Goal: Information Seeking & Learning: Check status

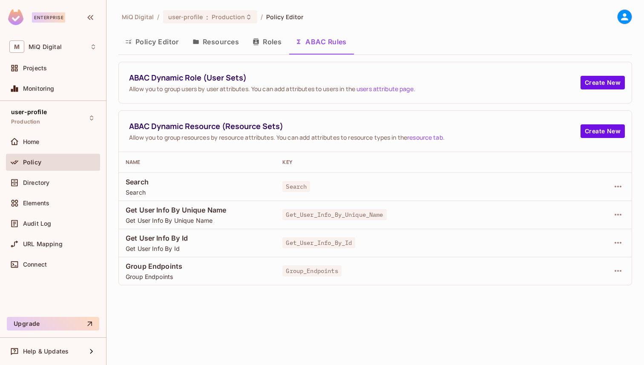
click at [628, 13] on icon at bounding box center [624, 16] width 11 height 11
click at [54, 113] on div "user-profile Production" at bounding box center [53, 117] width 94 height 23
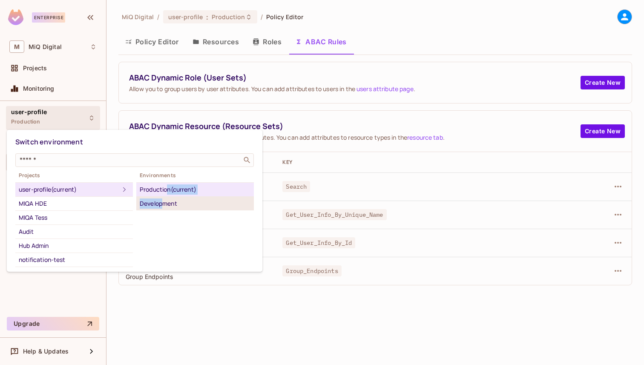
drag, startPoint x: 167, startPoint y: 193, endPoint x: 165, endPoint y: 201, distance: 7.9
click at [165, 201] on ul "Production (current) Development" at bounding box center [195, 196] width 118 height 28
click at [165, 201] on div "Development" at bounding box center [195, 203] width 111 height 10
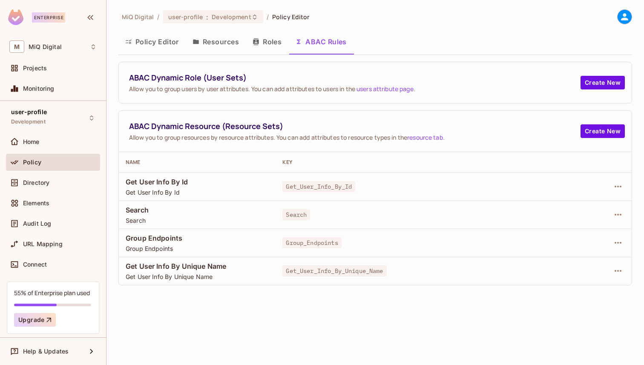
click at [625, 17] on icon at bounding box center [624, 16] width 7 height 7
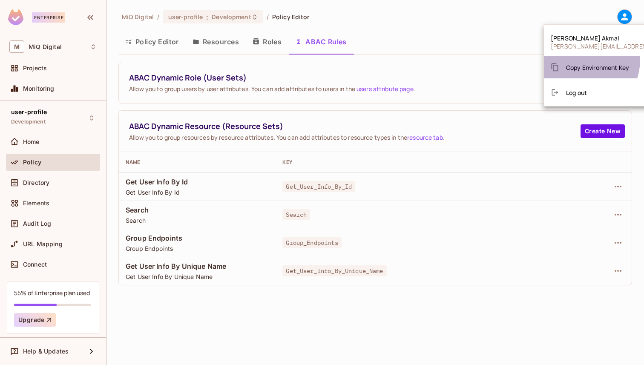
click at [582, 60] on div "Copy Environment Key" at bounding box center [590, 67] width 78 height 17
click at [61, 120] on div at bounding box center [322, 182] width 644 height 365
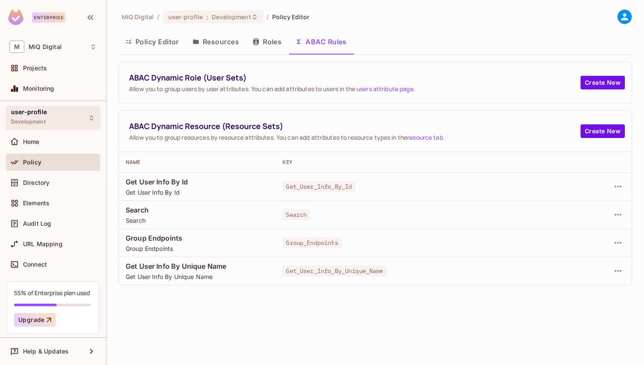
click at [61, 119] on div "user-profile Development" at bounding box center [53, 117] width 94 height 23
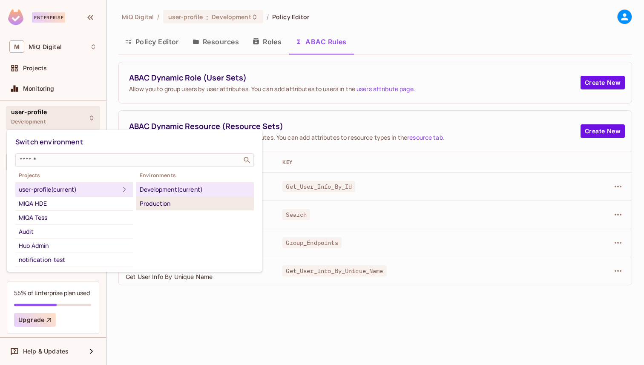
click at [182, 209] on li "Production" at bounding box center [195, 204] width 118 height 14
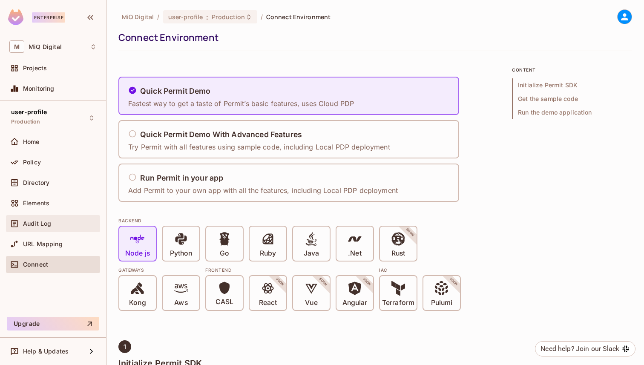
click at [75, 227] on div "Audit Log" at bounding box center [52, 223] width 87 height 10
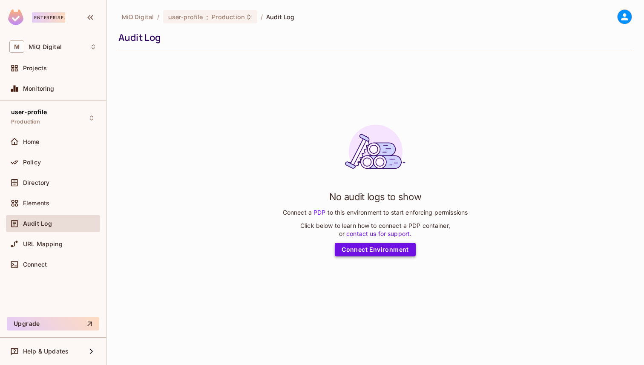
click at [372, 245] on link "Connect Environment" at bounding box center [375, 250] width 81 height 14
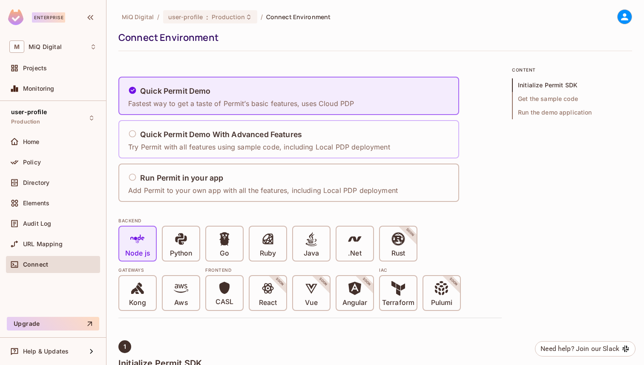
click at [228, 139] on div "Quick Permit Demo With Advanced Features" at bounding box center [259, 134] width 262 height 11
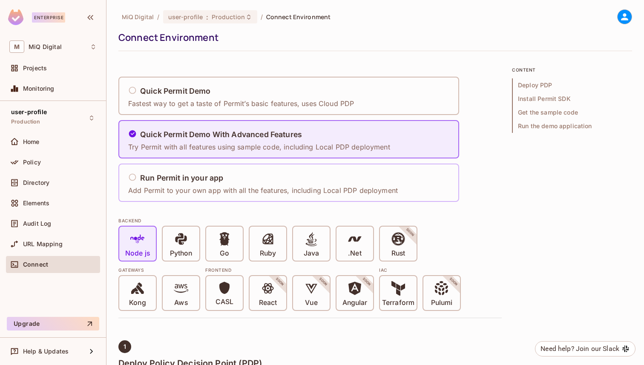
click at [241, 175] on div "Run Permit in your app" at bounding box center [263, 178] width 270 height 11
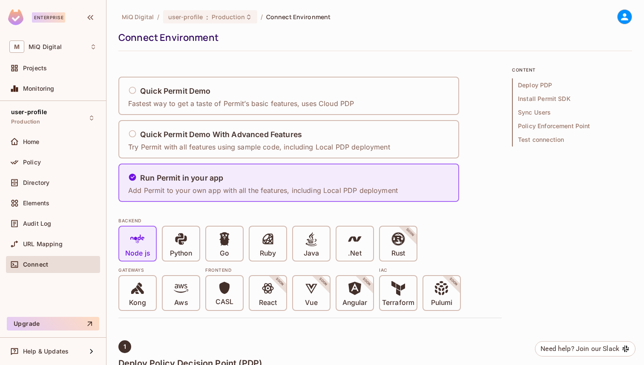
click at [619, 20] on icon at bounding box center [624, 16] width 11 height 11
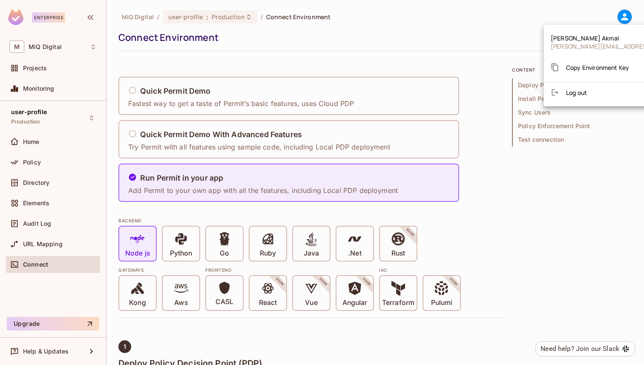
click at [595, 61] on div "Copy Environment Key" at bounding box center [590, 67] width 78 height 17
click at [488, 53] on div at bounding box center [322, 182] width 644 height 365
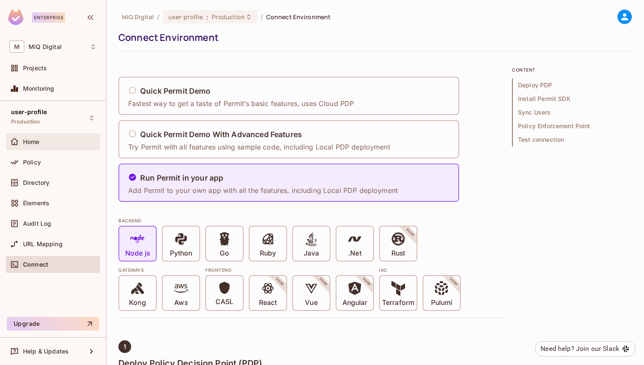
click at [52, 139] on div "Home" at bounding box center [60, 141] width 74 height 7
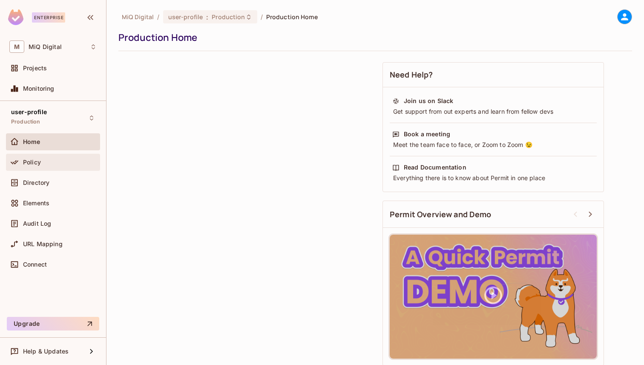
click at [50, 163] on div "Policy" at bounding box center [60, 162] width 74 height 7
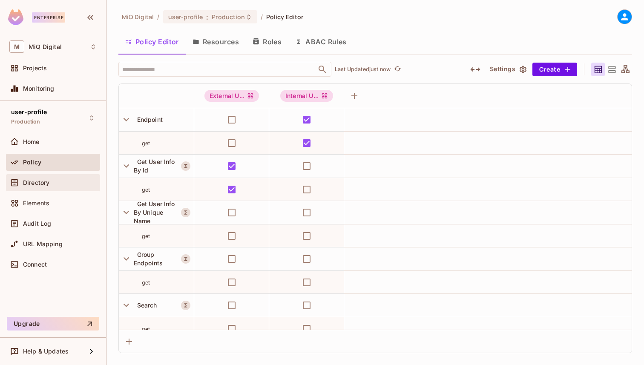
click at [60, 183] on div "Directory" at bounding box center [60, 182] width 74 height 7
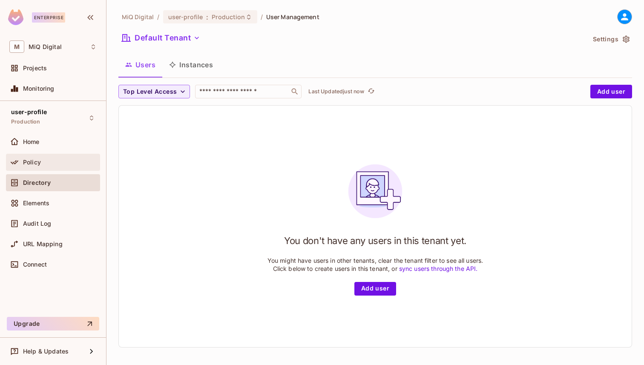
click at [69, 168] on div "Policy" at bounding box center [53, 162] width 94 height 17
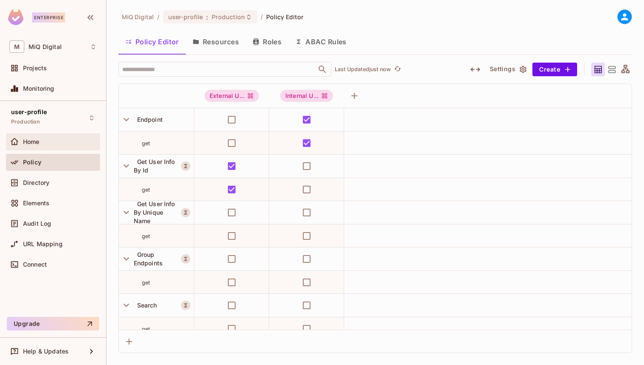
click at [67, 146] on div "Home" at bounding box center [52, 142] width 87 height 10
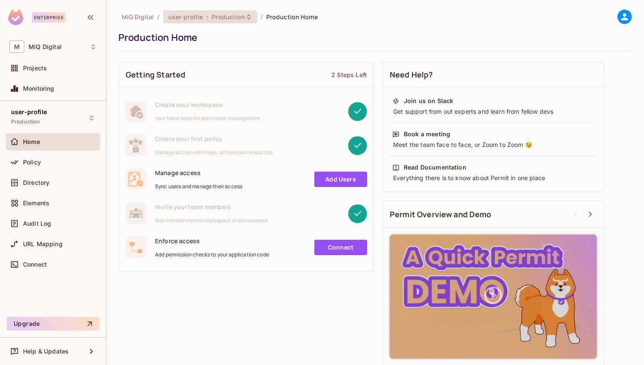
click at [188, 14] on span "user-profile" at bounding box center [185, 17] width 35 height 8
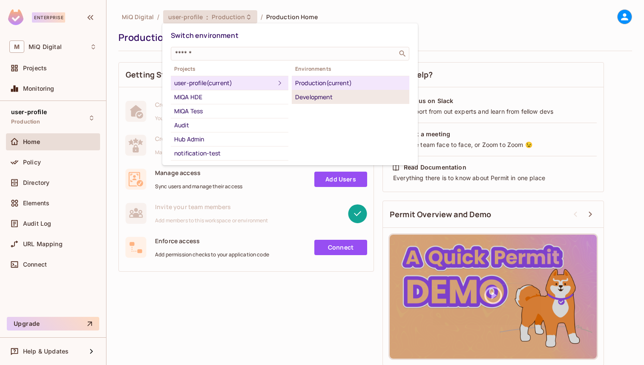
click at [303, 91] on li "Development" at bounding box center [351, 97] width 118 height 14
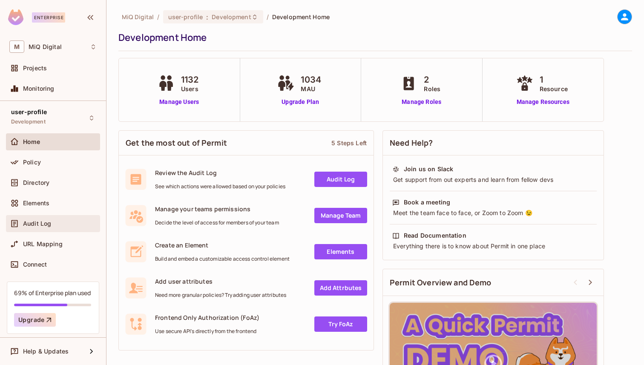
click at [45, 227] on div "Audit Log" at bounding box center [52, 223] width 87 height 10
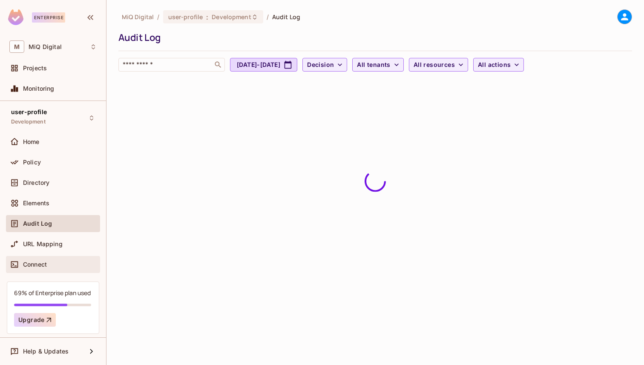
click at [47, 257] on div "Connect" at bounding box center [53, 264] width 94 height 17
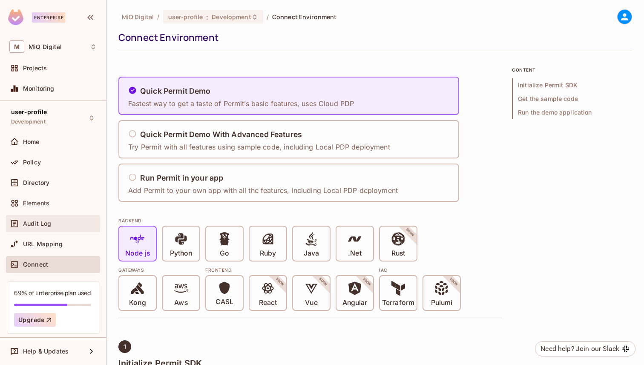
click at [51, 221] on div "Audit Log" at bounding box center [60, 223] width 74 height 7
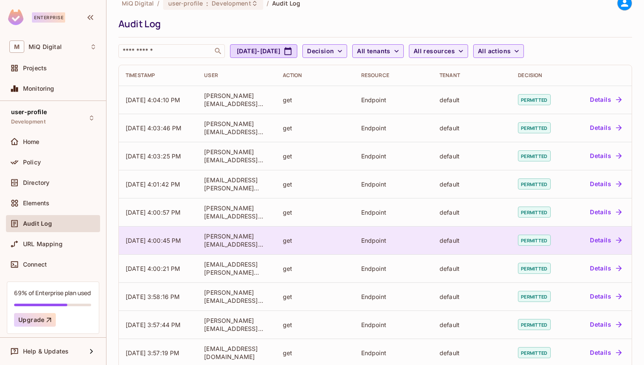
scroll to position [13, 0]
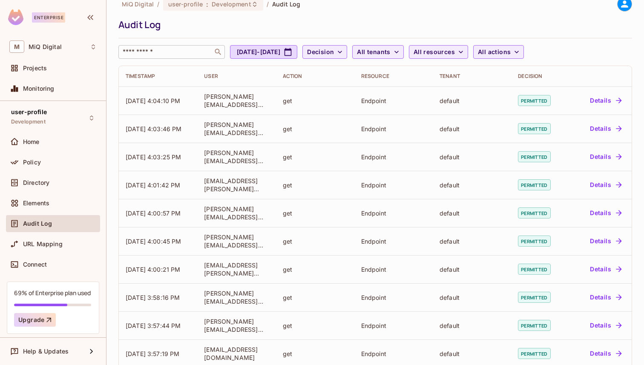
click at [149, 52] on input "text" at bounding box center [165, 52] width 89 height 9
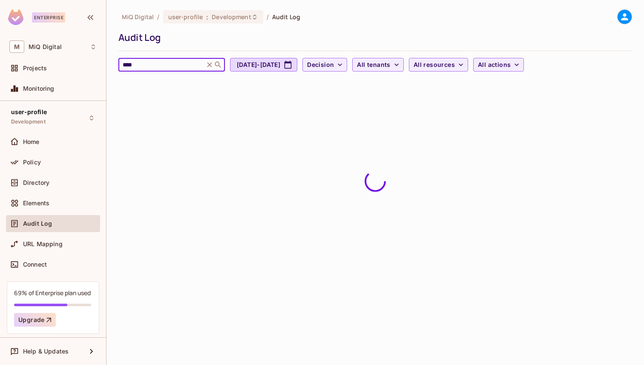
type input "****"
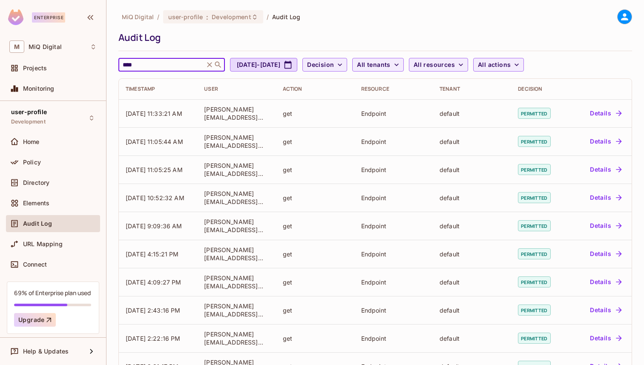
click at [207, 67] on icon at bounding box center [209, 64] width 9 height 9
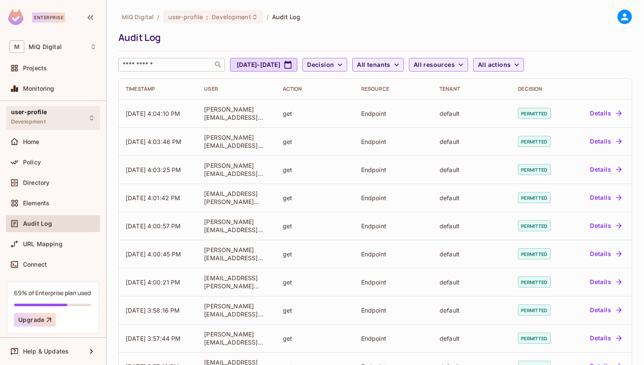
click at [49, 117] on div "user-profile Development" at bounding box center [53, 117] width 94 height 23
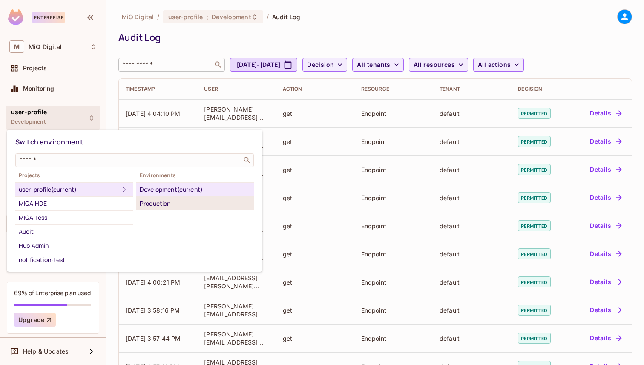
click at [149, 201] on div "Production" at bounding box center [195, 203] width 111 height 10
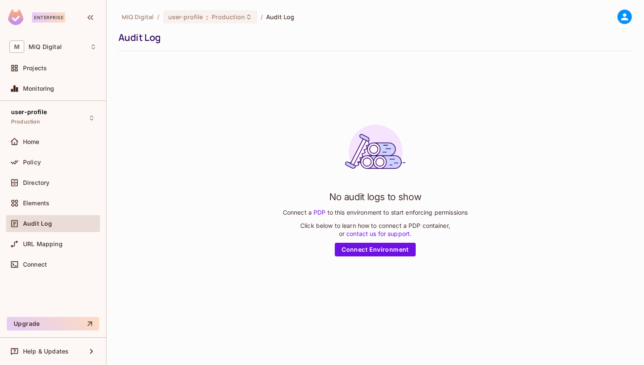
click at [628, 16] on icon at bounding box center [624, 16] width 11 height 11
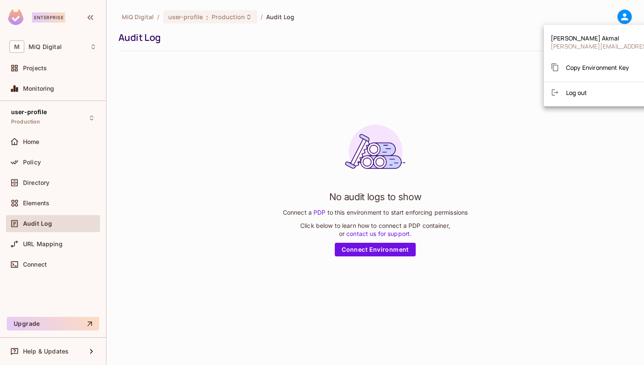
click at [582, 67] on span "Copy Environment Key" at bounding box center [597, 67] width 63 height 8
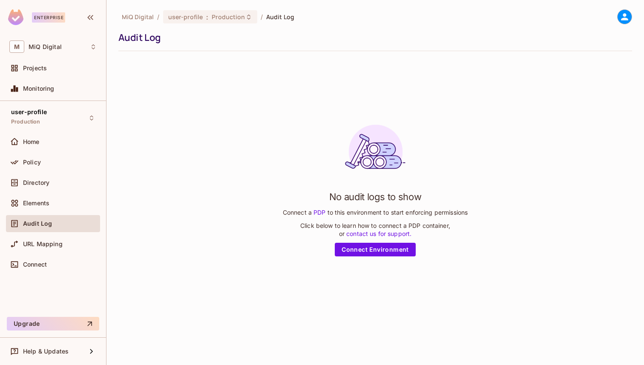
click at [612, 17] on div at bounding box center [620, 16] width 23 height 15
click at [623, 17] on icon at bounding box center [624, 16] width 11 height 11
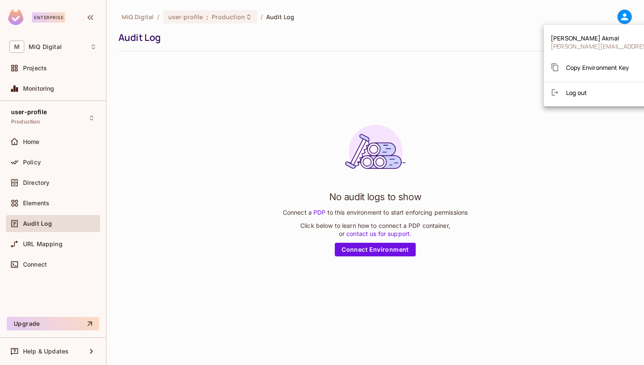
click at [559, 67] on div at bounding box center [558, 67] width 15 height 9
click at [57, 125] on div at bounding box center [322, 182] width 644 height 365
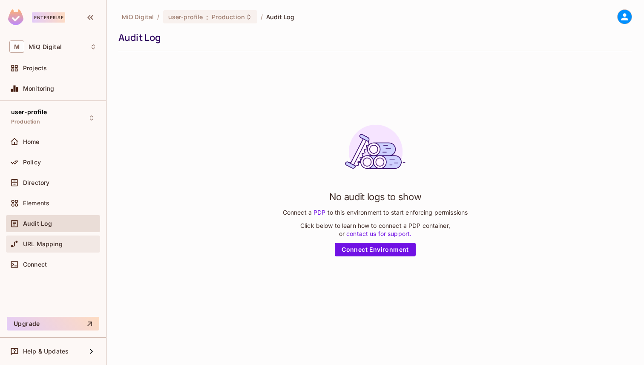
click at [57, 236] on div "URL Mapping" at bounding box center [53, 243] width 94 height 17
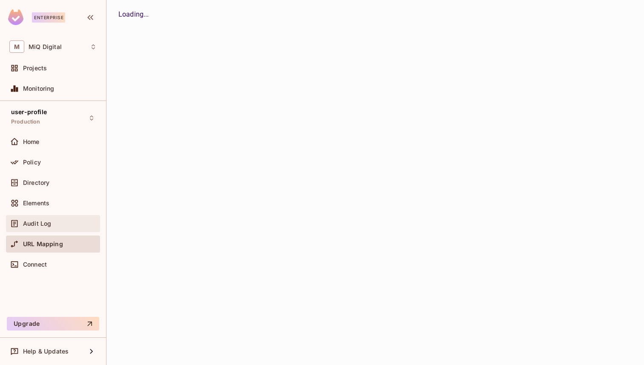
click at [65, 219] on div "Audit Log" at bounding box center [52, 223] width 87 height 10
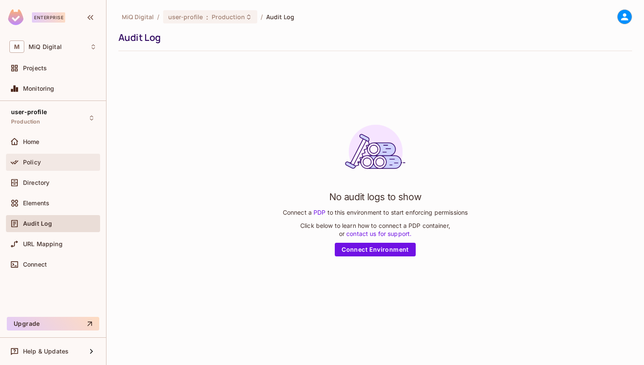
click at [54, 154] on div "Policy" at bounding box center [53, 162] width 94 height 17
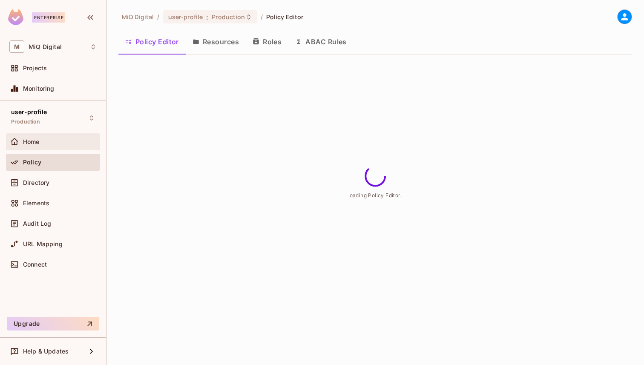
click at [60, 139] on div "Home" at bounding box center [60, 141] width 74 height 7
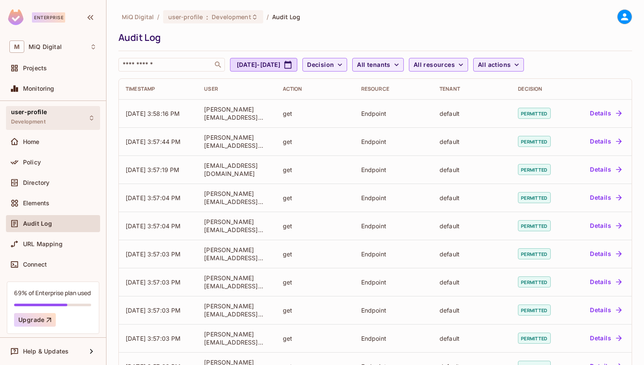
click at [66, 113] on div "user-profile Development" at bounding box center [53, 117] width 94 height 23
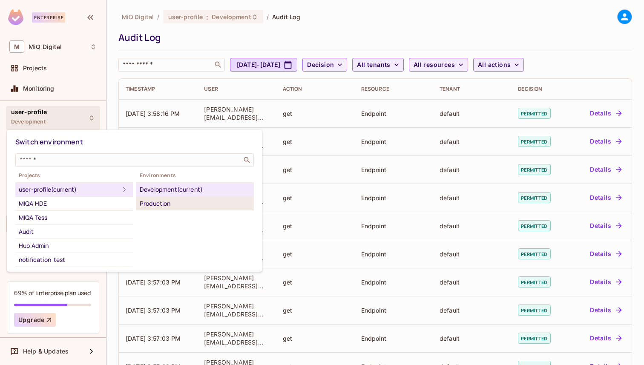
click at [140, 200] on div "Production" at bounding box center [195, 203] width 111 height 10
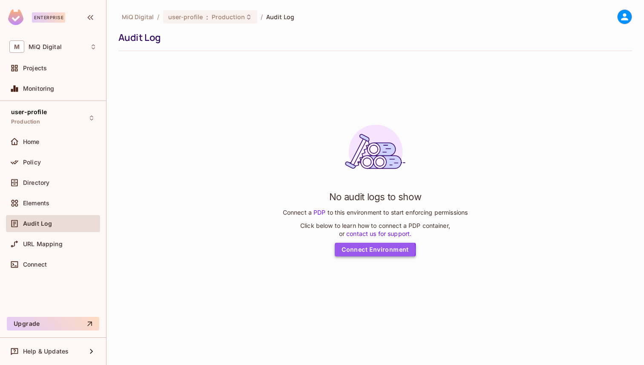
click at [369, 250] on link "Connect Environment" at bounding box center [375, 250] width 81 height 14
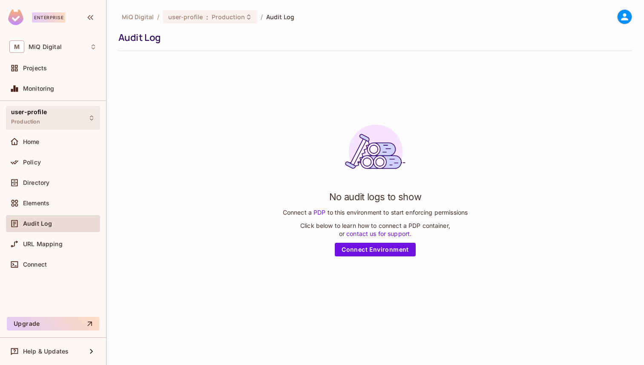
click at [55, 127] on div "user-profile Production" at bounding box center [53, 117] width 94 height 23
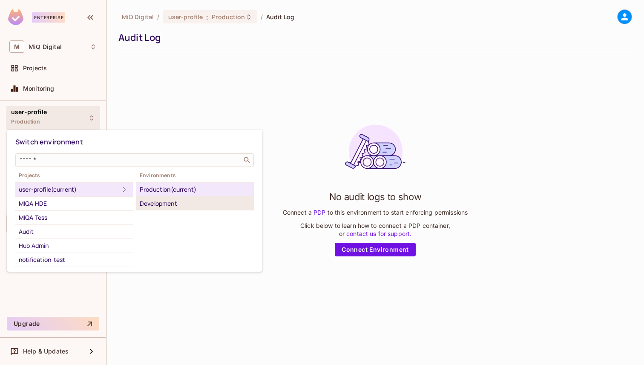
click at [139, 201] on li "Development" at bounding box center [195, 204] width 118 height 14
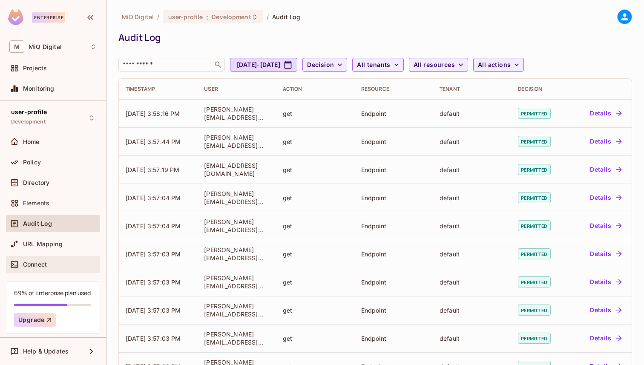
click at [66, 262] on div "Connect" at bounding box center [60, 264] width 74 height 7
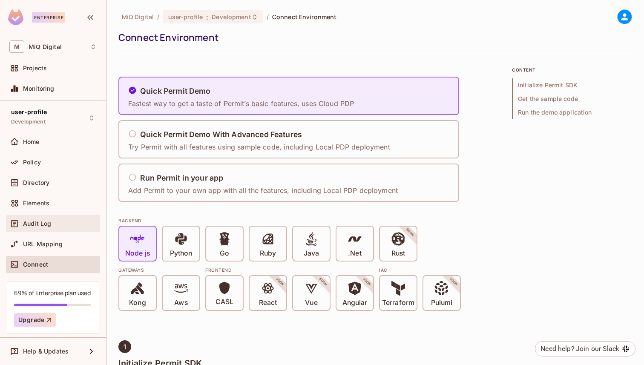
click at [58, 218] on div "Audit Log" at bounding box center [52, 223] width 87 height 10
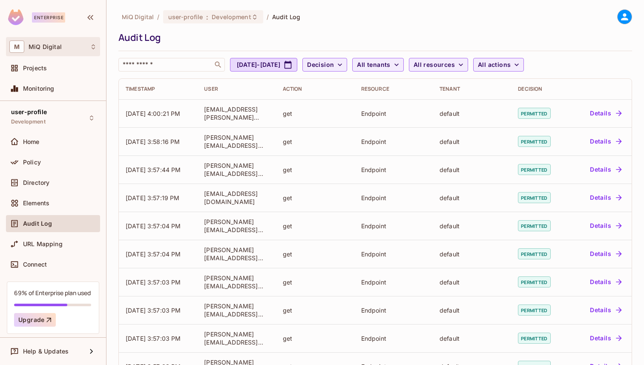
click at [71, 43] on div "M MiQ Digital" at bounding box center [52, 46] width 87 height 12
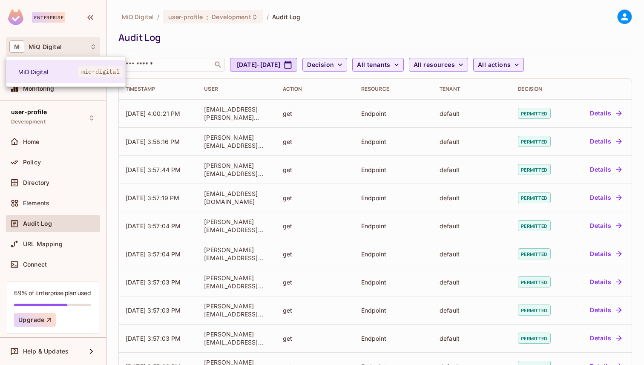
click at [123, 26] on div at bounding box center [322, 182] width 644 height 365
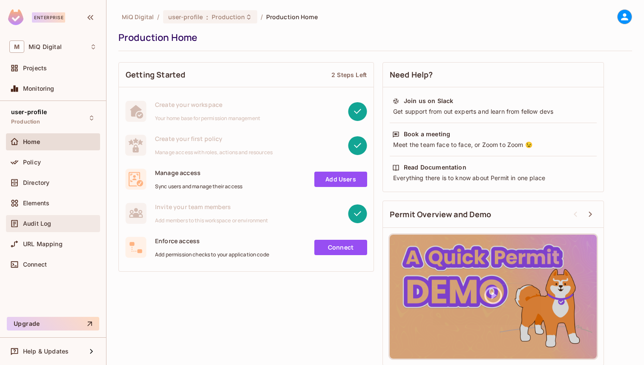
click at [43, 221] on span "Audit Log" at bounding box center [37, 223] width 28 height 7
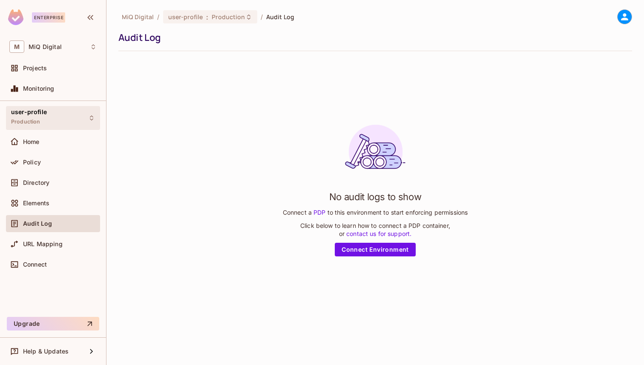
click at [57, 127] on div "user-profile Production" at bounding box center [53, 117] width 94 height 23
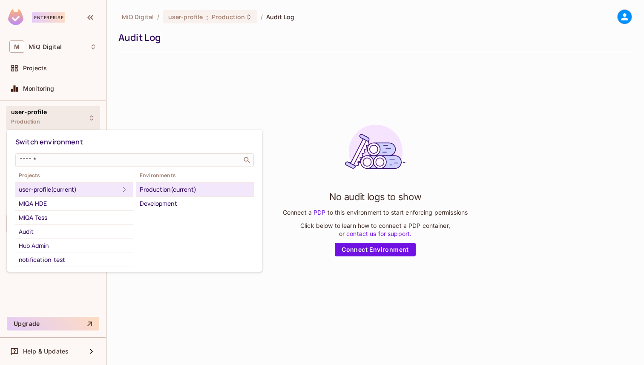
click at [55, 137] on span "Switch environment" at bounding box center [49, 141] width 68 height 9
click at [112, 109] on div at bounding box center [322, 182] width 644 height 365
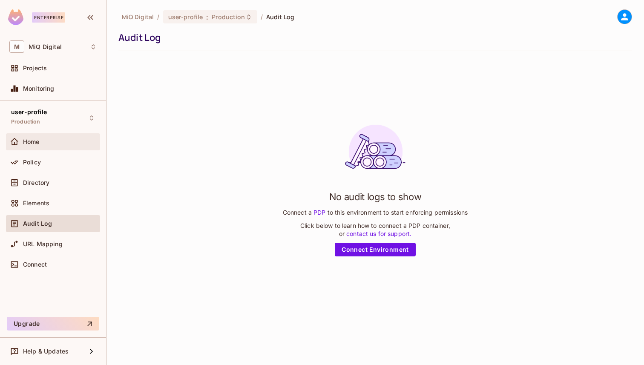
click at [41, 145] on div "Home" at bounding box center [52, 142] width 87 height 10
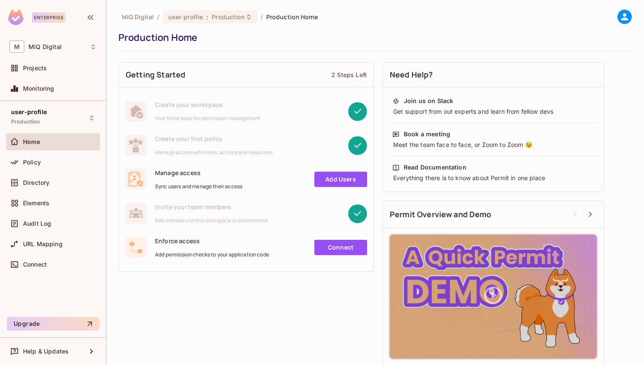
click at [621, 11] on div at bounding box center [624, 16] width 15 height 15
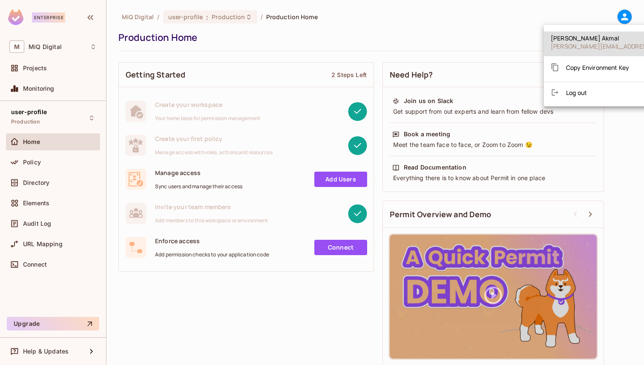
click at [491, 26] on div at bounding box center [322, 182] width 644 height 365
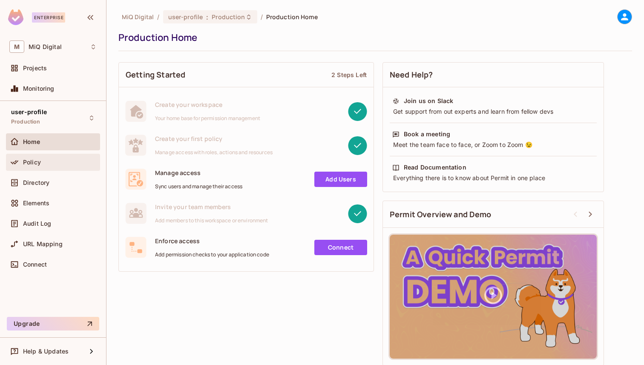
click at [50, 154] on div "Policy" at bounding box center [53, 162] width 94 height 17
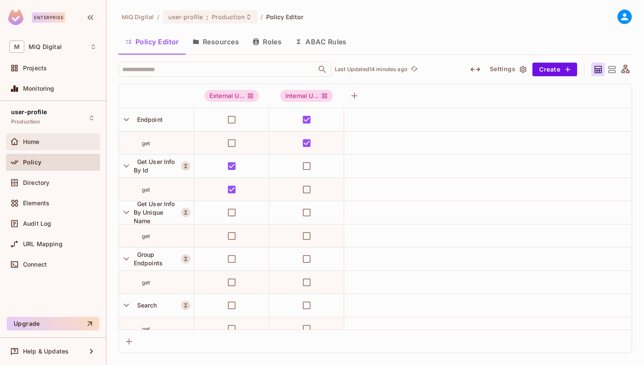
click at [71, 149] on div "Home" at bounding box center [53, 141] width 94 height 17
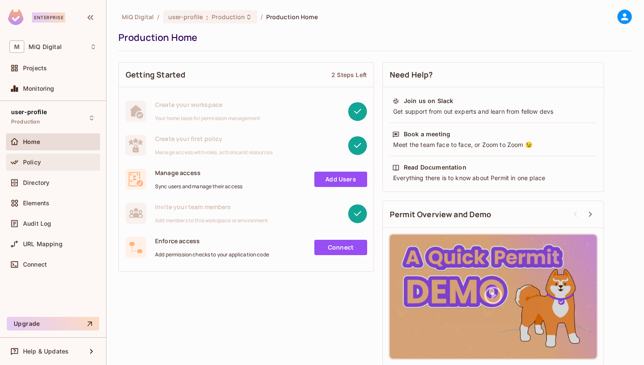
click at [69, 163] on div "Policy" at bounding box center [60, 162] width 74 height 7
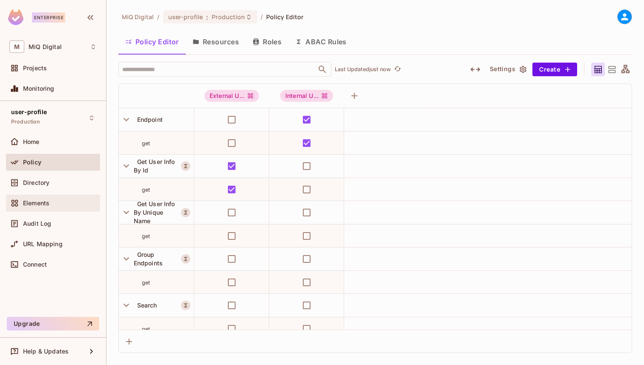
click at [60, 206] on div "Elements" at bounding box center [60, 203] width 74 height 7
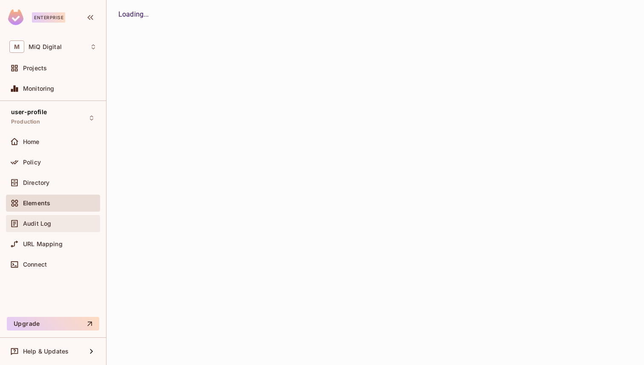
click at [59, 227] on div "Audit Log" at bounding box center [52, 223] width 87 height 10
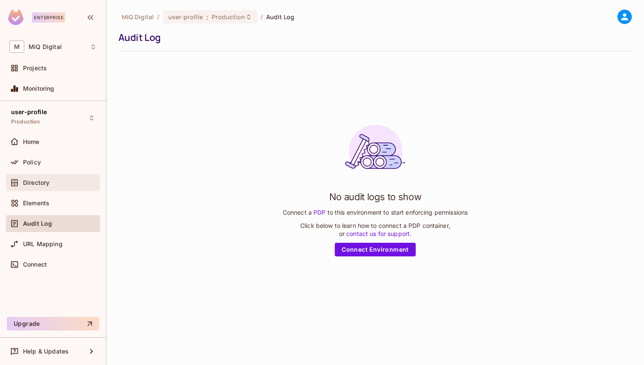
click at [61, 178] on div "Directory" at bounding box center [52, 183] width 87 height 10
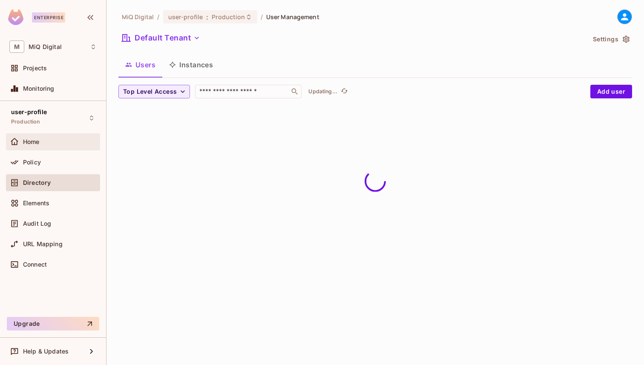
click at [65, 149] on div "Home" at bounding box center [53, 141] width 94 height 17
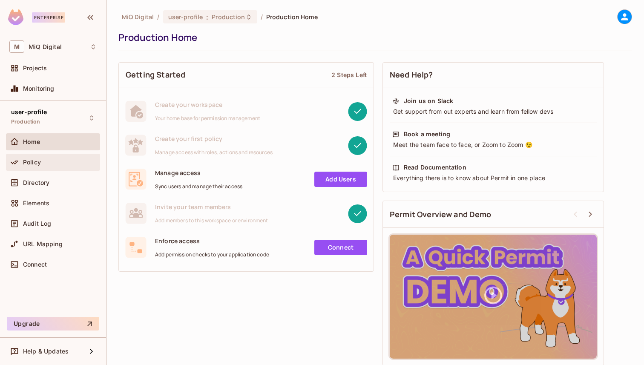
click at [64, 168] on div "Policy" at bounding box center [53, 162] width 94 height 17
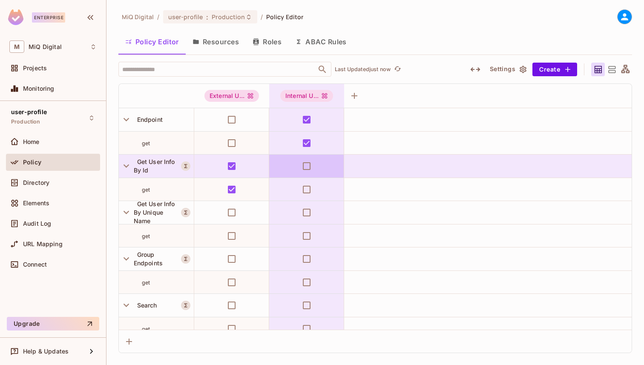
scroll to position [11, 0]
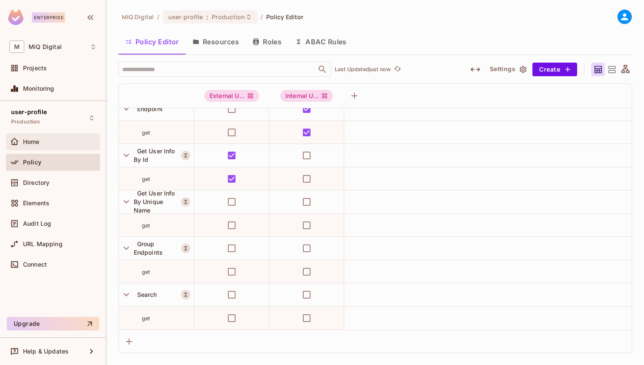
click at [62, 146] on div "Home" at bounding box center [52, 142] width 87 height 10
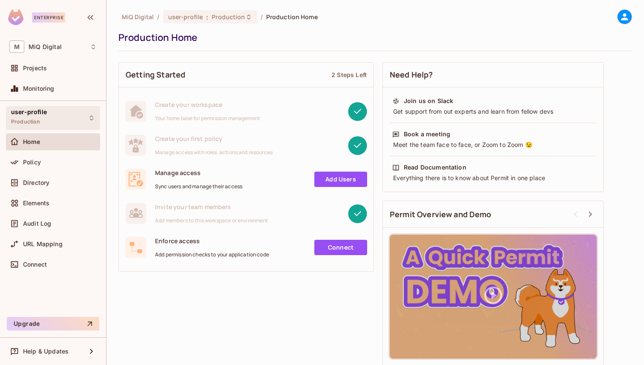
click at [52, 122] on div "user-profile Production" at bounding box center [53, 117] width 94 height 23
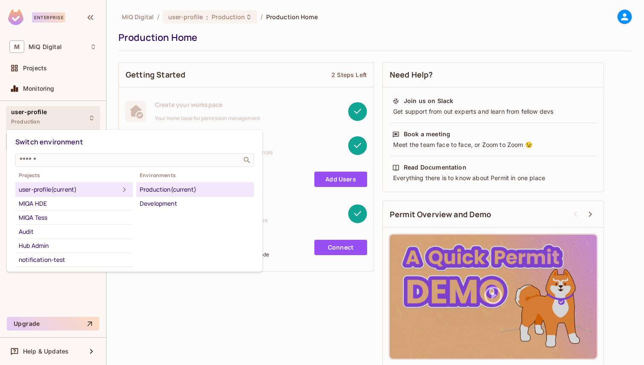
click at [55, 123] on div at bounding box center [322, 182] width 644 height 365
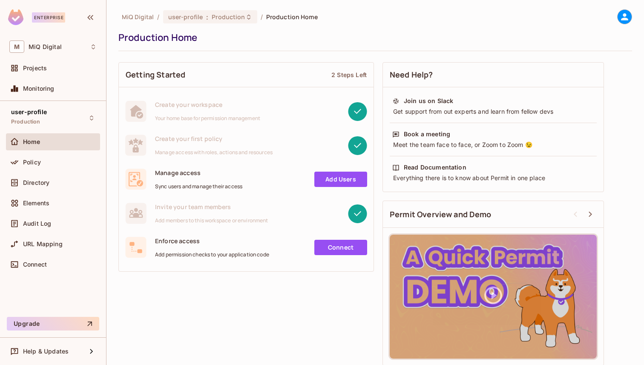
click at [324, 184] on link "Add Users" at bounding box center [340, 179] width 53 height 15
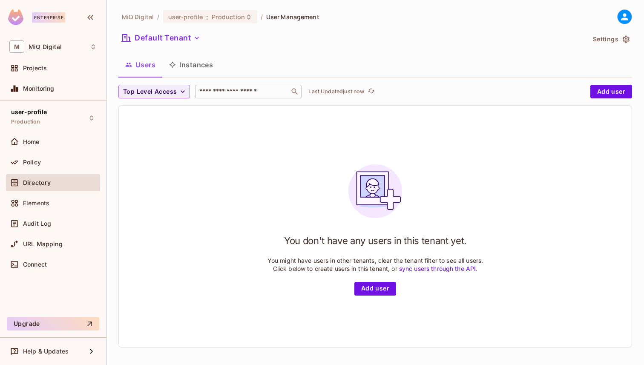
click at [222, 93] on input "text" at bounding box center [242, 91] width 89 height 9
click at [201, 70] on button "Instances" at bounding box center [190, 64] width 57 height 21
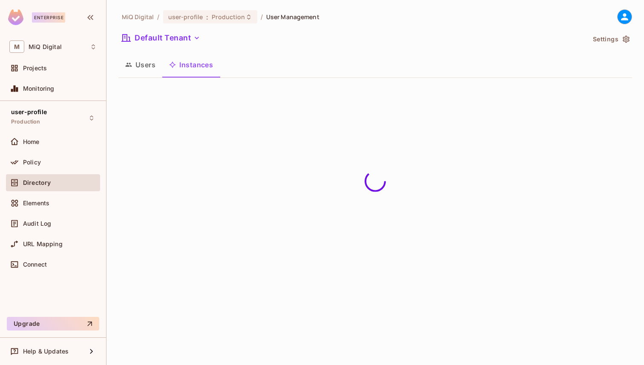
click at [149, 62] on button "Users" at bounding box center [140, 64] width 44 height 21
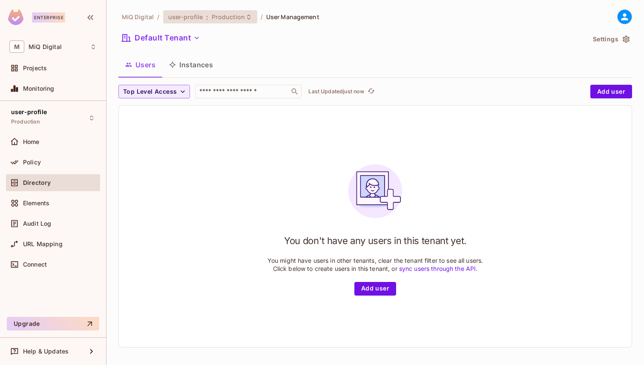
click at [209, 22] on div "user-profile : Production" at bounding box center [210, 16] width 94 height 13
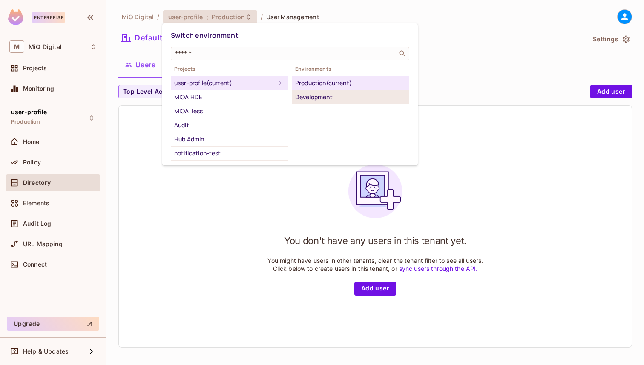
click at [299, 97] on div "Development" at bounding box center [350, 97] width 111 height 10
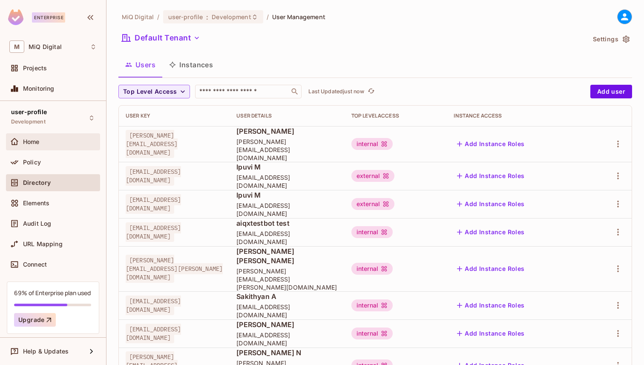
click at [23, 147] on div "Home" at bounding box center [53, 141] width 94 height 17
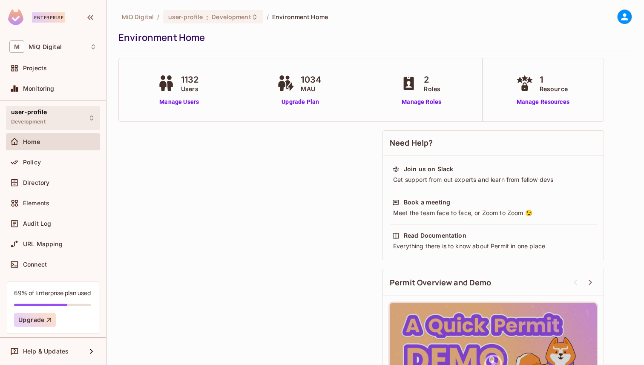
click at [44, 125] on span "Development" at bounding box center [28, 121] width 34 height 7
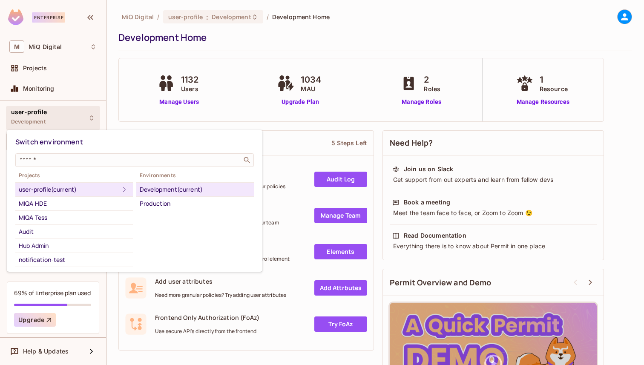
click at [103, 94] on div at bounding box center [322, 182] width 644 height 365
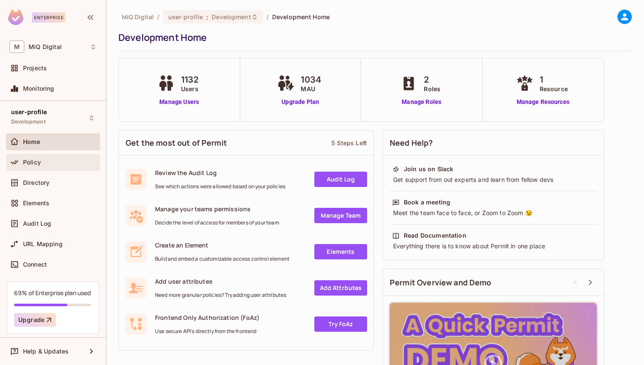
click at [54, 168] on div "Policy" at bounding box center [53, 162] width 94 height 17
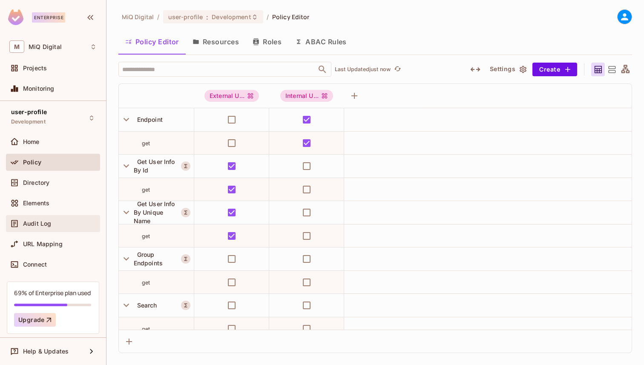
click at [65, 223] on div "Audit Log" at bounding box center [60, 223] width 74 height 7
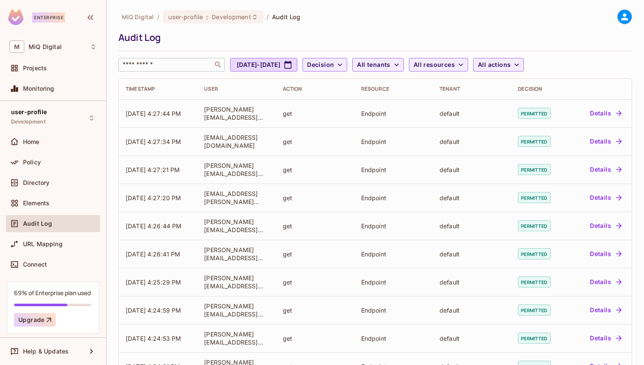
click at [211, 67] on div "​" at bounding box center [171, 65] width 106 height 14
type input "****"
click at [297, 70] on button "Sep 10, 2025 - Oct 10, 2025" at bounding box center [263, 65] width 67 height 14
select select "*"
select select "****"
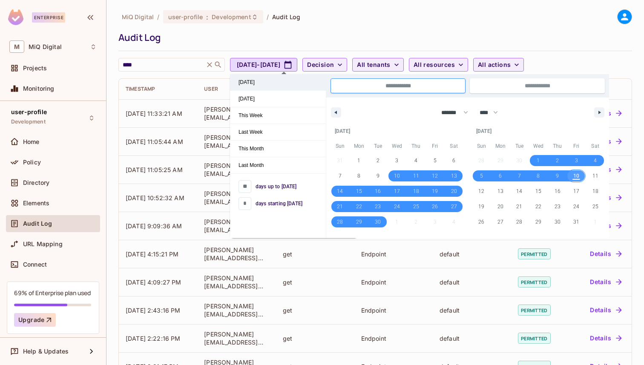
click at [292, 88] on span "Today" at bounding box center [278, 82] width 96 height 16
type input "*"
type input "**********"
select select "*"
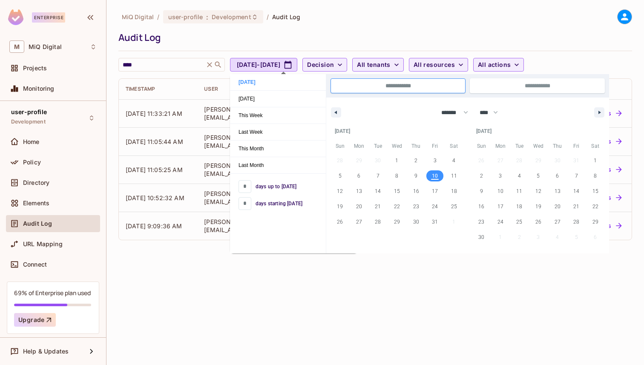
click at [315, 50] on div "MiQ Digital / user-profile : Development / Audit Log Audit Log **** ​ Oct 10, 2…" at bounding box center [374, 40] width 513 height 62
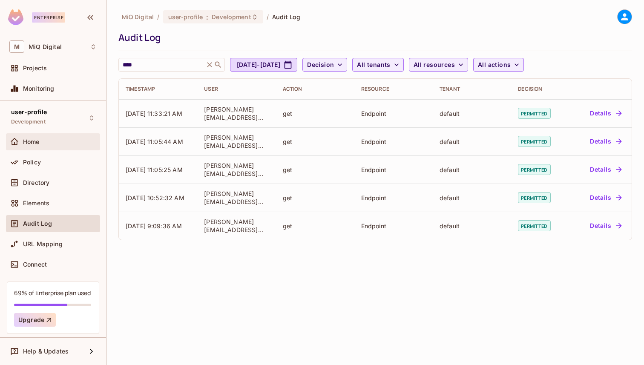
click at [80, 144] on div "Home" at bounding box center [60, 141] width 74 height 7
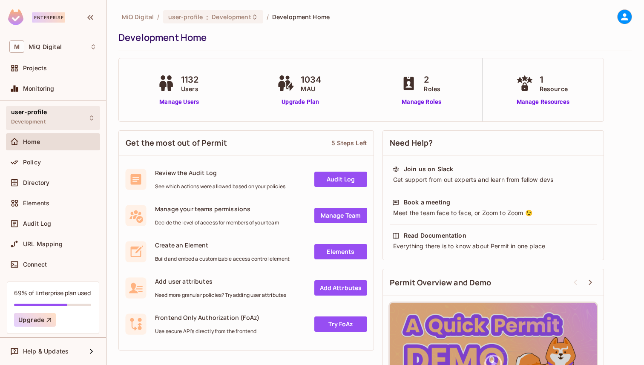
click at [75, 111] on div "user-profile Development" at bounding box center [53, 117] width 94 height 23
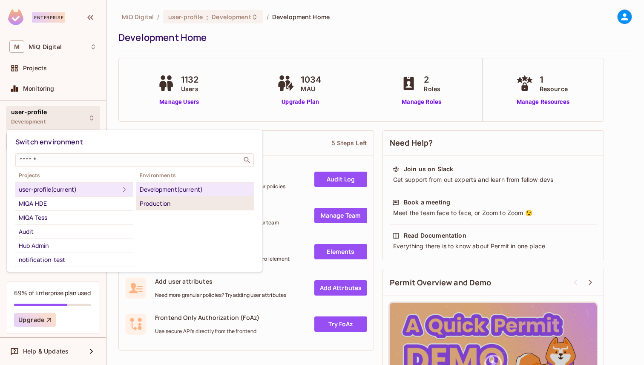
click at [161, 199] on div "Production" at bounding box center [195, 203] width 111 height 10
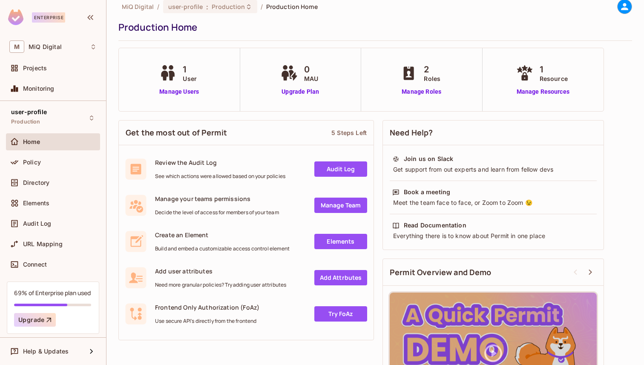
scroll to position [16, 0]
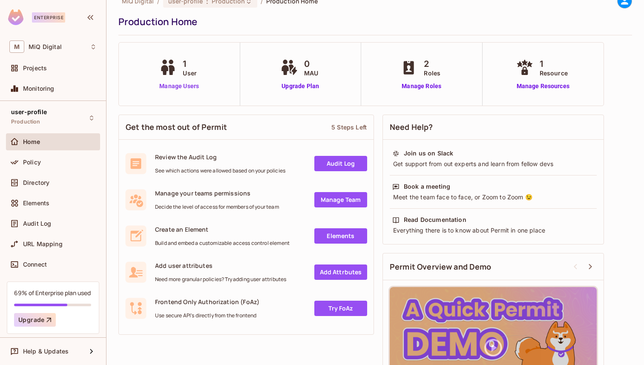
click at [179, 85] on link "Manage Users" at bounding box center [179, 86] width 44 height 9
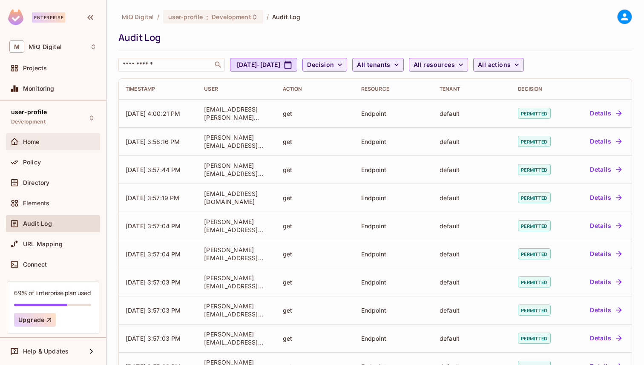
click at [36, 146] on div "Home" at bounding box center [52, 142] width 87 height 10
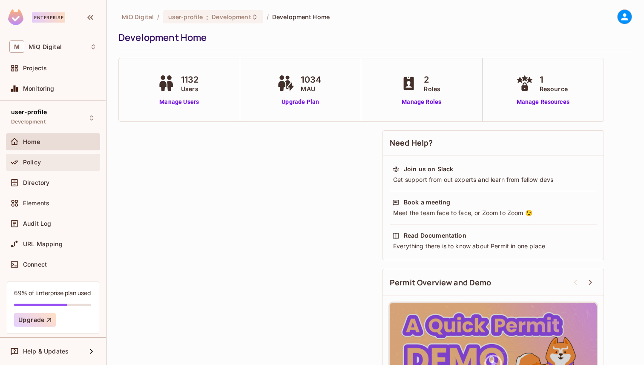
click at [81, 162] on div "Policy" at bounding box center [60, 162] width 74 height 7
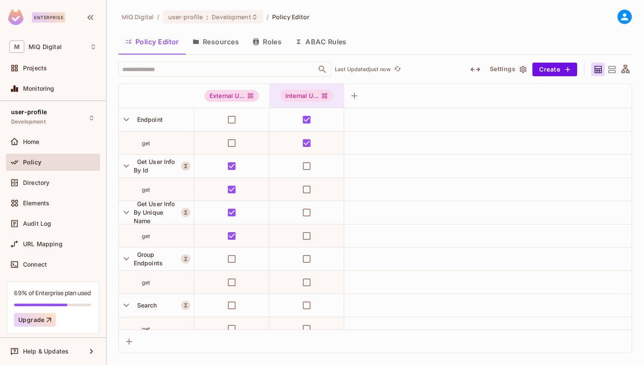
click at [298, 93] on div "Internal U..." at bounding box center [306, 96] width 53 height 12
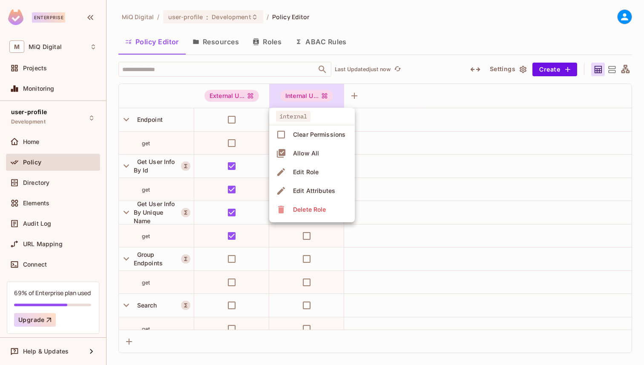
click at [298, 93] on div at bounding box center [322, 182] width 644 height 365
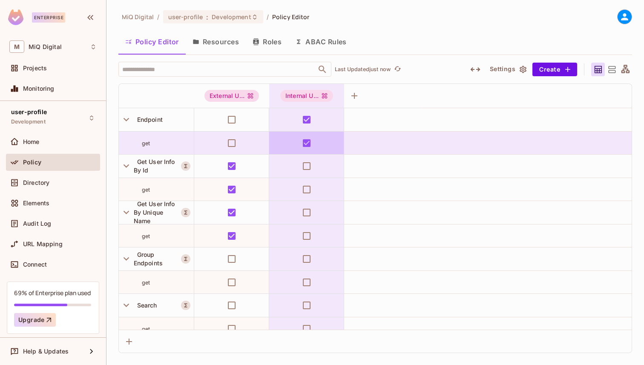
scroll to position [11, 0]
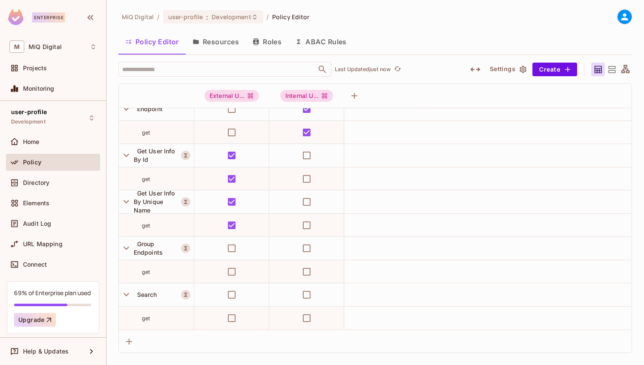
click at [259, 38] on icon "button" at bounding box center [255, 41] width 7 height 7
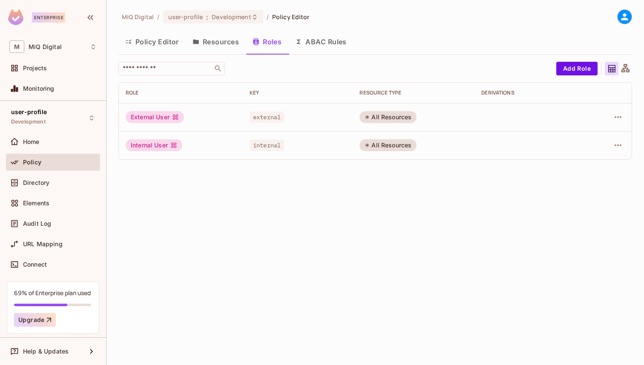
click at [307, 34] on button "ABAC Rules" at bounding box center [320, 41] width 65 height 21
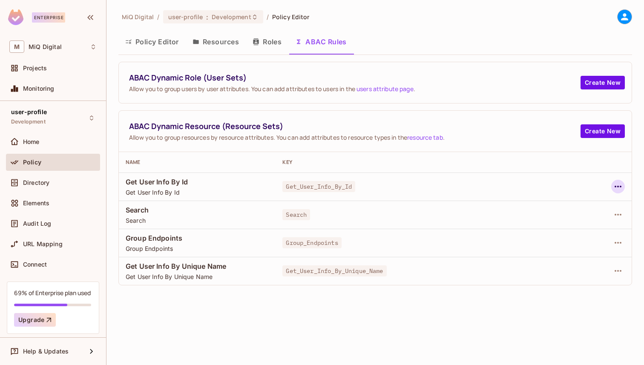
click at [617, 190] on icon "button" at bounding box center [618, 186] width 10 height 10
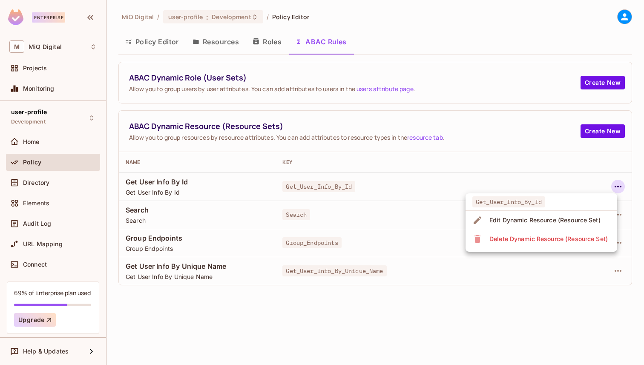
click at [553, 172] on div at bounding box center [322, 182] width 644 height 365
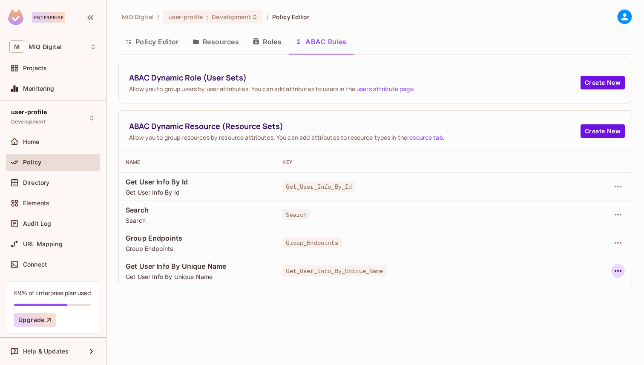
click at [617, 272] on icon "button" at bounding box center [618, 271] width 10 height 10
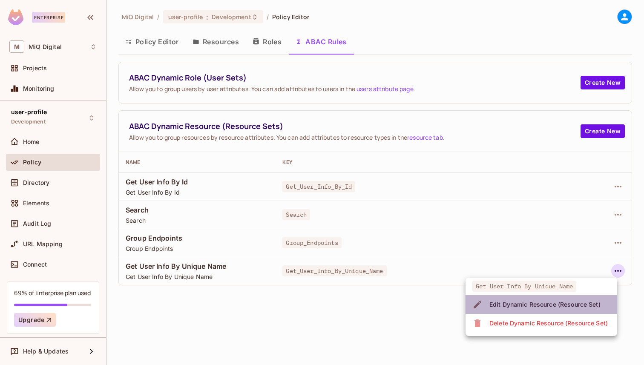
click at [582, 303] on div "Edit Dynamic Resource (Resource Set)" at bounding box center [544, 304] width 111 height 9
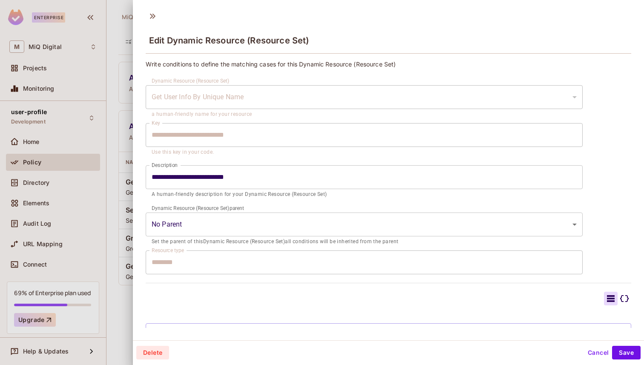
type input "**********"
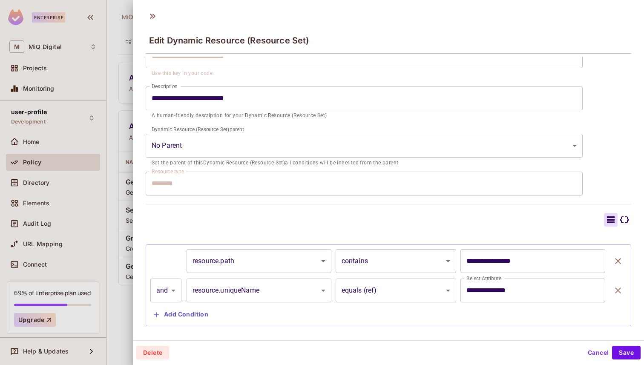
scroll to position [95, 0]
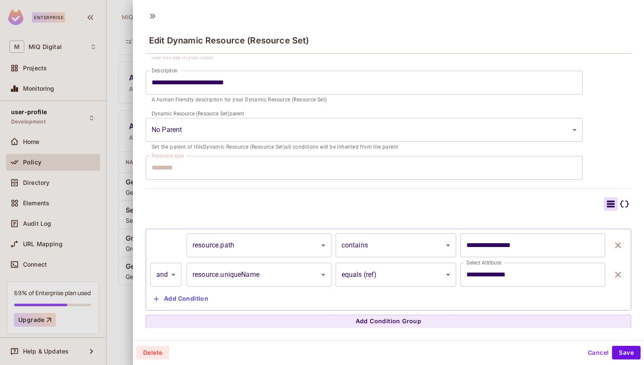
click at [588, 350] on button "Cancel" at bounding box center [598, 353] width 28 height 14
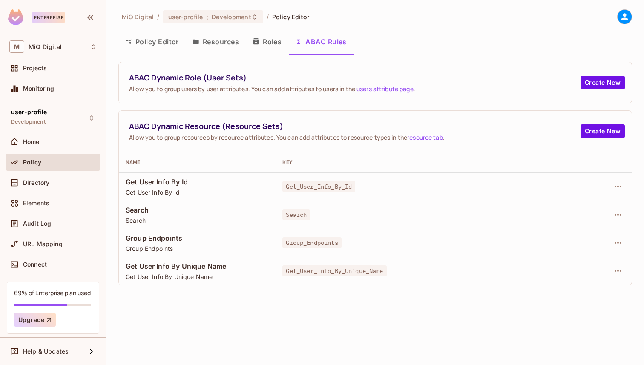
click at [264, 43] on button "Roles" at bounding box center [267, 41] width 43 height 21
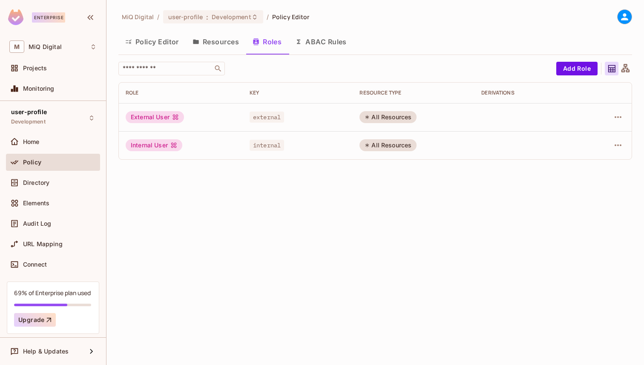
click at [212, 36] on button "Resources" at bounding box center [216, 41] width 60 height 21
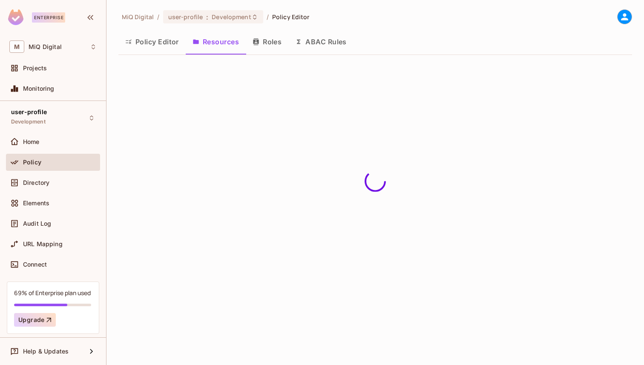
click at [171, 38] on button "Policy Editor" at bounding box center [151, 41] width 67 height 21
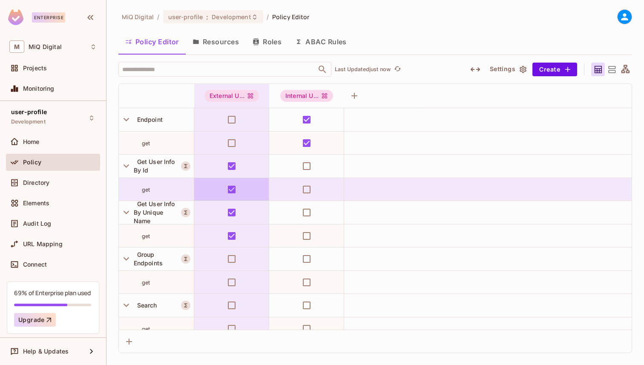
scroll to position [11, 0]
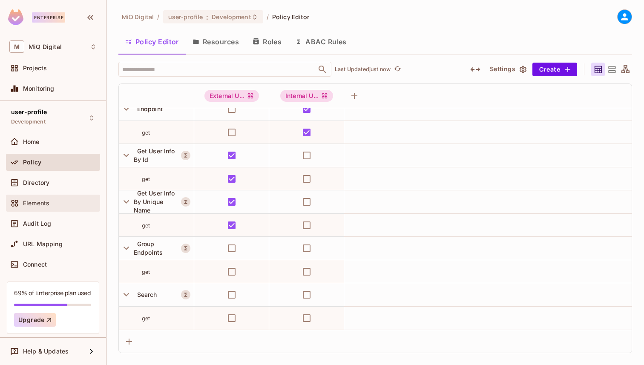
click at [66, 207] on div "Elements" at bounding box center [52, 203] width 87 height 10
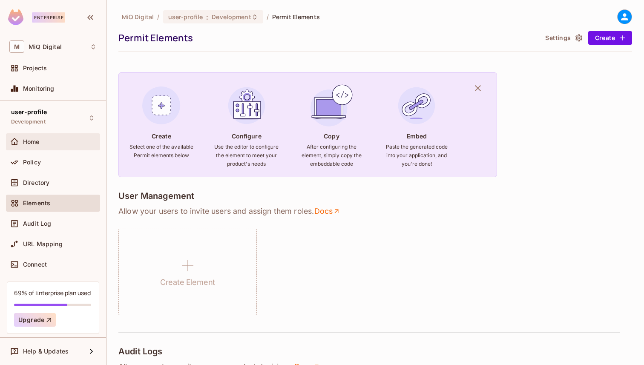
click at [67, 138] on div "Home" at bounding box center [52, 142] width 87 height 10
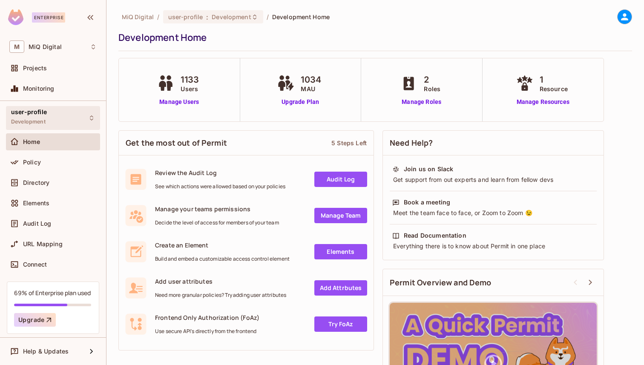
click at [51, 118] on div "user-profile Development" at bounding box center [53, 117] width 94 height 23
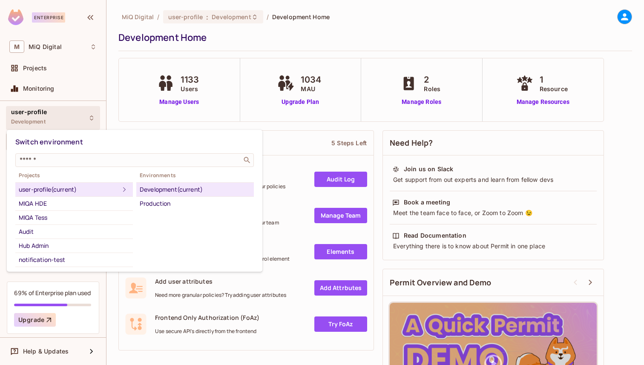
click at [204, 73] on div at bounding box center [322, 182] width 644 height 365
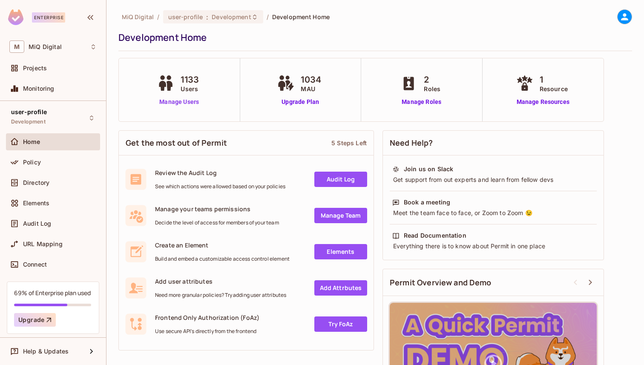
click at [188, 104] on link "Manage Users" at bounding box center [179, 102] width 48 height 9
click at [57, 218] on div "Audit Log" at bounding box center [52, 223] width 87 height 10
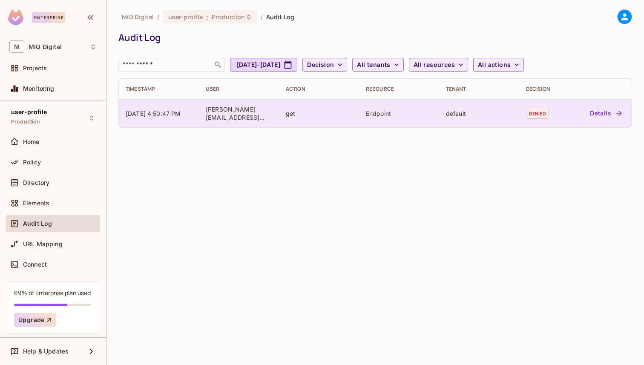
click at [573, 117] on div "Details" at bounding box center [599, 113] width 52 height 14
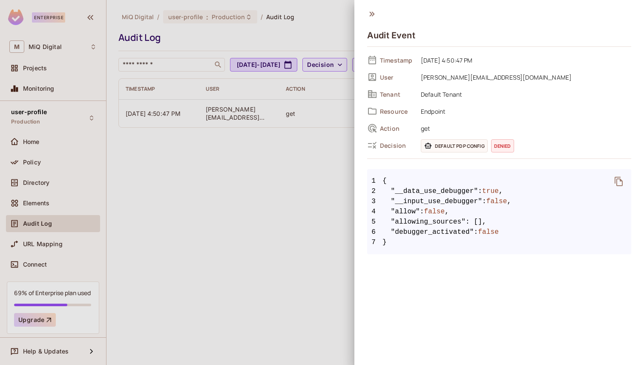
click at [384, 143] on span "Decision" at bounding box center [397, 145] width 34 height 8
click at [276, 179] on div at bounding box center [322, 182] width 644 height 365
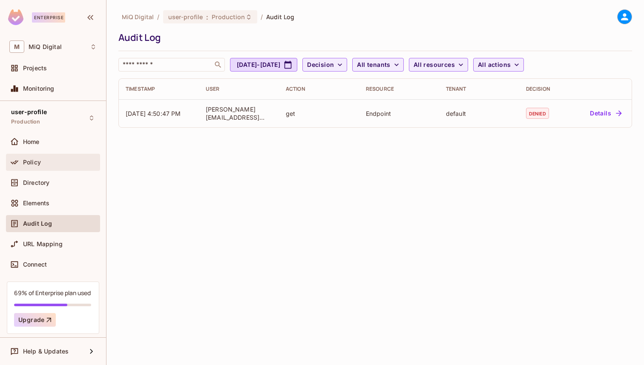
click at [32, 161] on span "Policy" at bounding box center [32, 162] width 18 height 7
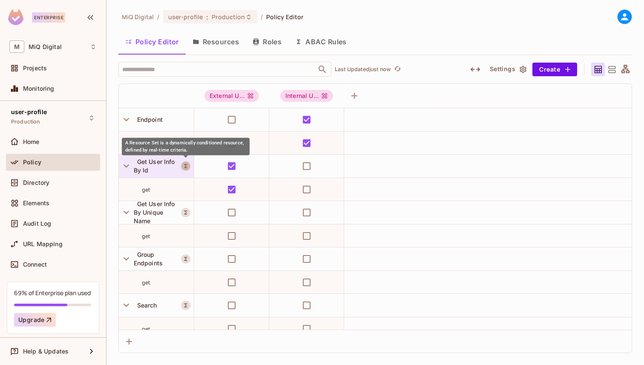
scroll to position [11, 0]
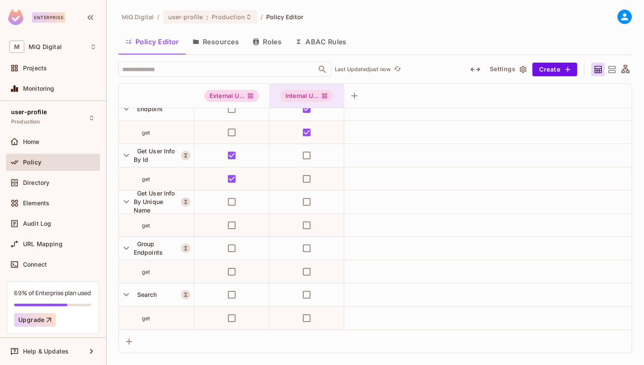
click at [289, 92] on div "Internal U..." at bounding box center [306, 96] width 53 height 12
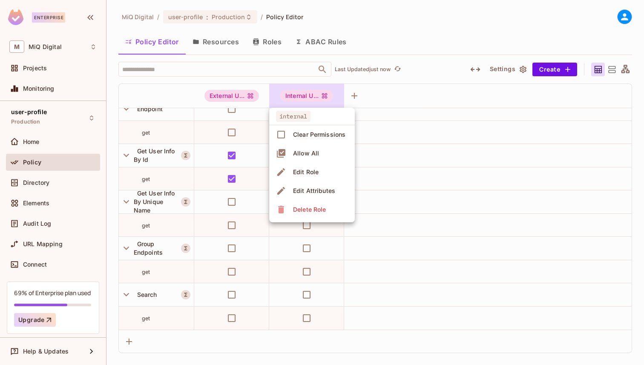
click at [426, 94] on div at bounding box center [322, 182] width 644 height 365
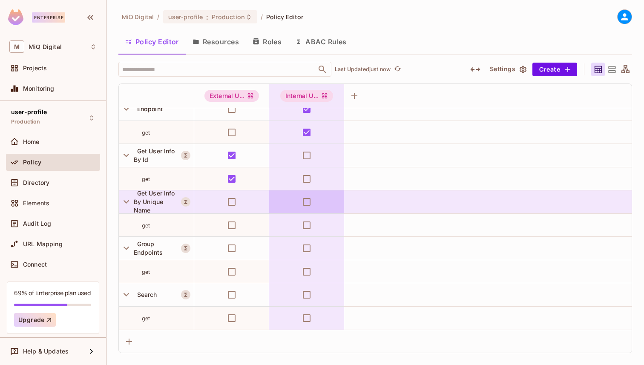
scroll to position [0, 0]
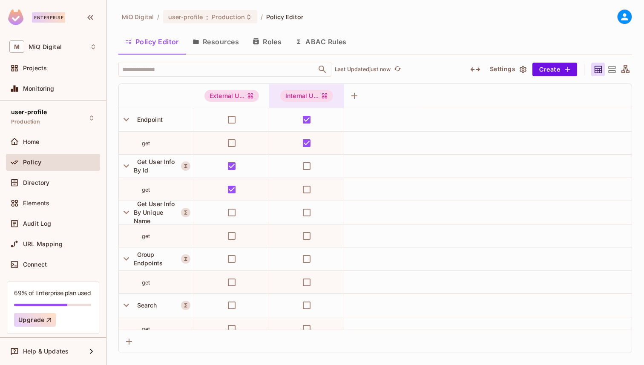
click at [312, 100] on div "Internal U..." at bounding box center [306, 96] width 53 height 12
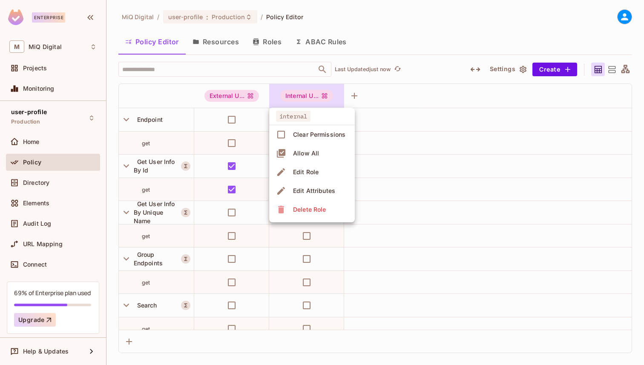
click at [312, 100] on div at bounding box center [322, 182] width 644 height 365
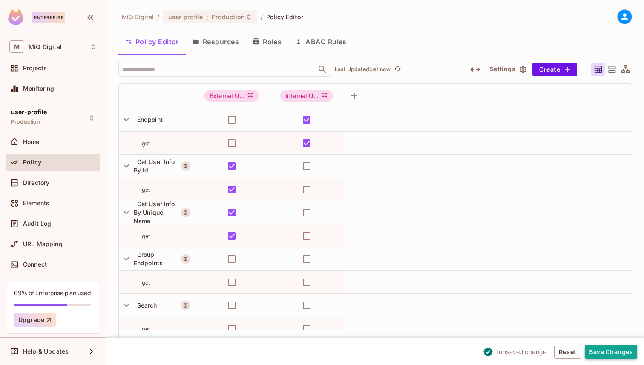
click at [602, 348] on button "Save Changes" at bounding box center [611, 352] width 52 height 14
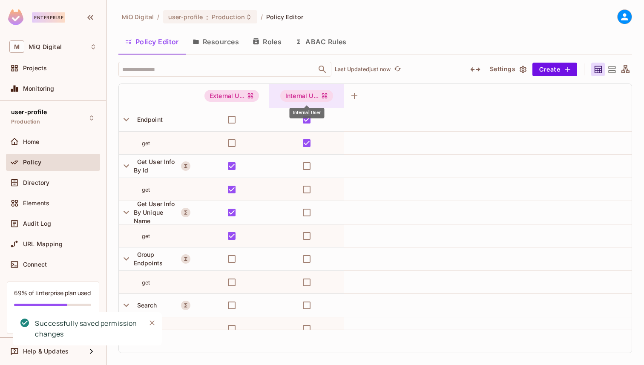
click at [297, 97] on div "Internal U..." at bounding box center [306, 96] width 53 height 12
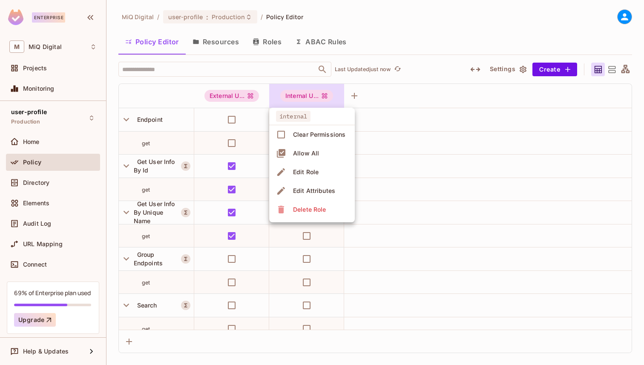
click at [299, 98] on div at bounding box center [322, 182] width 644 height 365
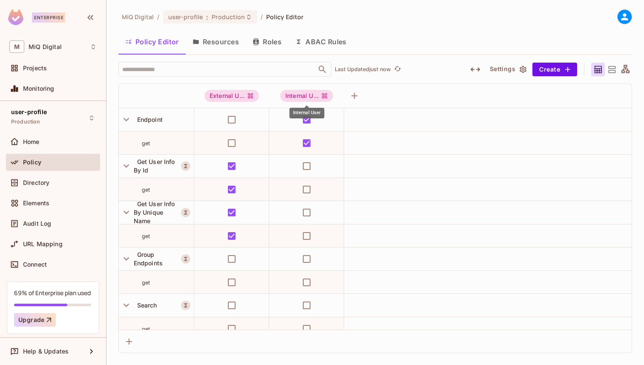
scroll to position [11, 0]
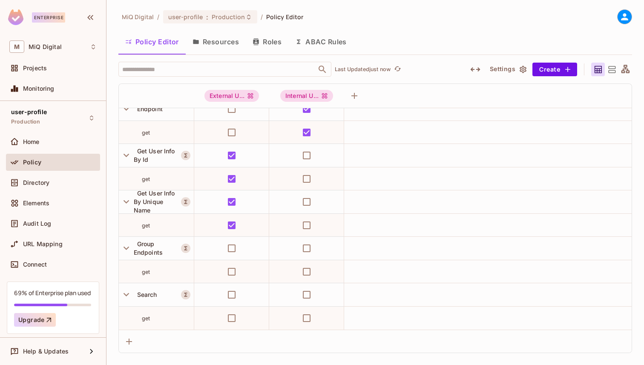
click at [267, 44] on button "Roles" at bounding box center [267, 41] width 43 height 21
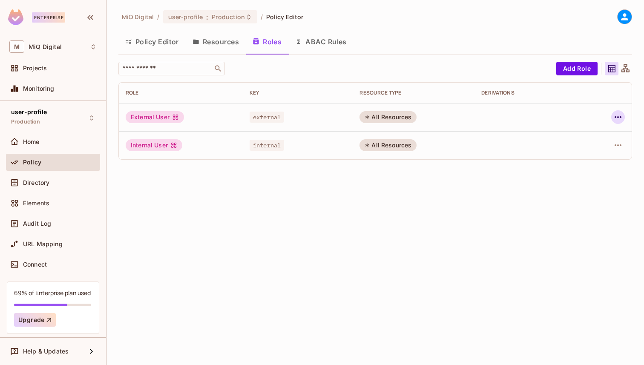
click at [619, 121] on icon "button" at bounding box center [618, 117] width 10 height 10
click at [576, 151] on span "Edit Attributes" at bounding box center [588, 156] width 47 height 14
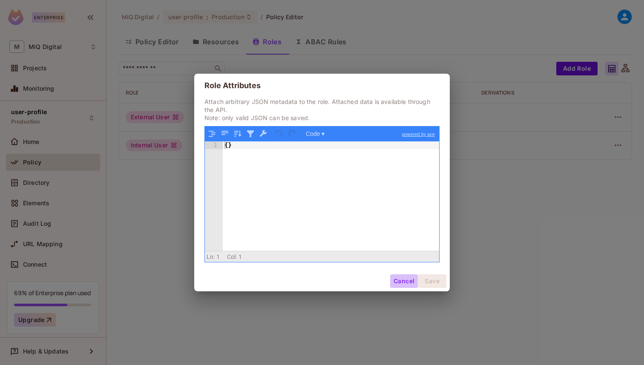
click at [406, 286] on button "Cancel" at bounding box center [404, 281] width 28 height 14
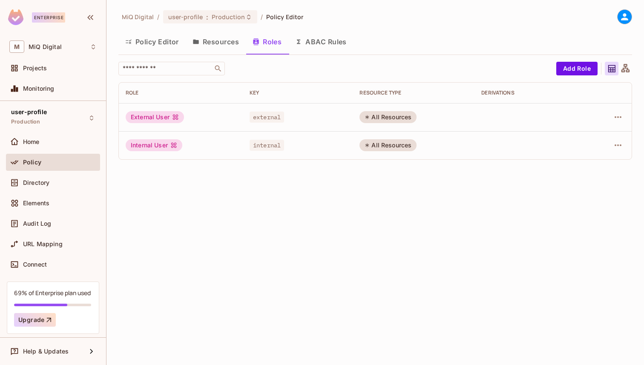
click at [332, 48] on button "ABAC Rules" at bounding box center [320, 41] width 65 height 21
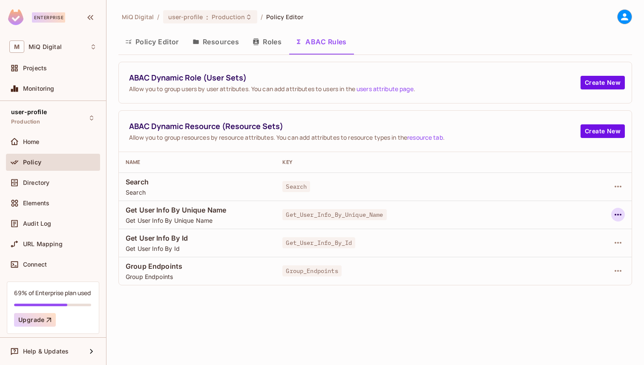
click at [618, 214] on icon "button" at bounding box center [617, 215] width 7 height 2
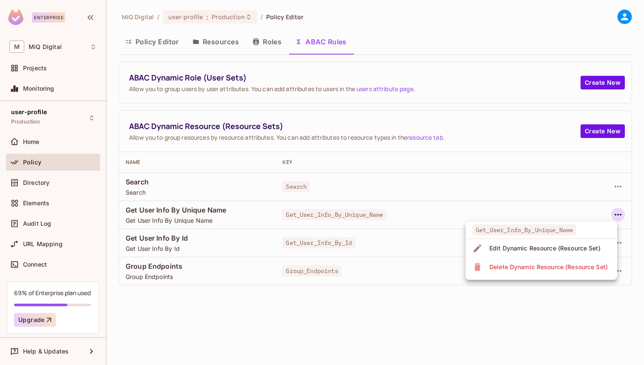
click at [561, 254] on span "Edit Dynamic Resource (Resource Set)" at bounding box center [545, 248] width 116 height 14
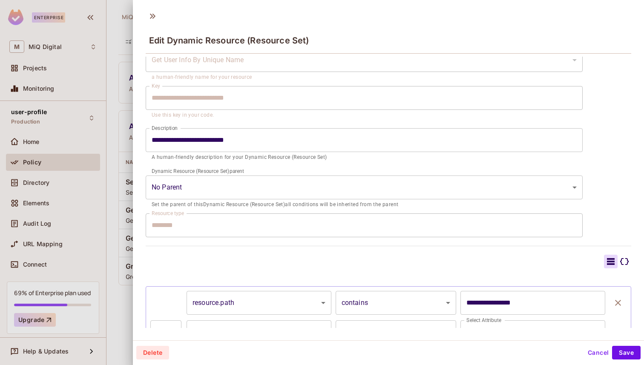
scroll to position [95, 0]
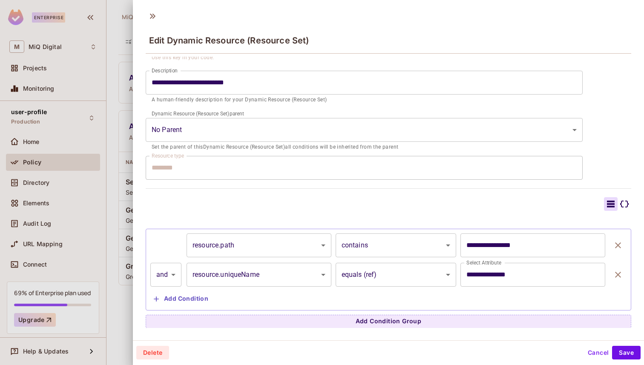
click at [64, 278] on div at bounding box center [322, 182] width 644 height 365
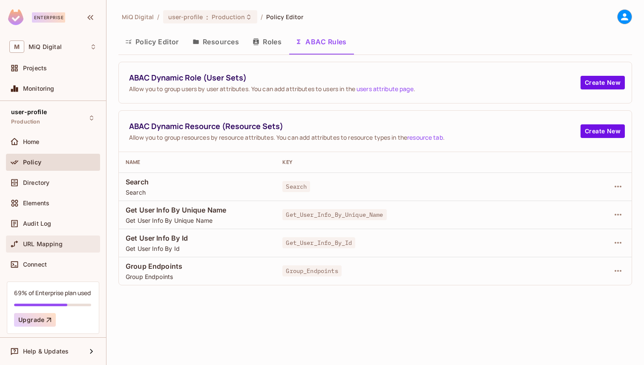
click at [60, 239] on div "URL Mapping" at bounding box center [52, 244] width 87 height 10
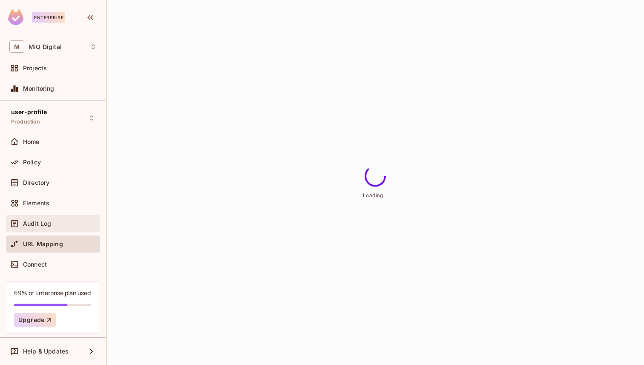
click at [65, 219] on div "Audit Log" at bounding box center [52, 223] width 87 height 10
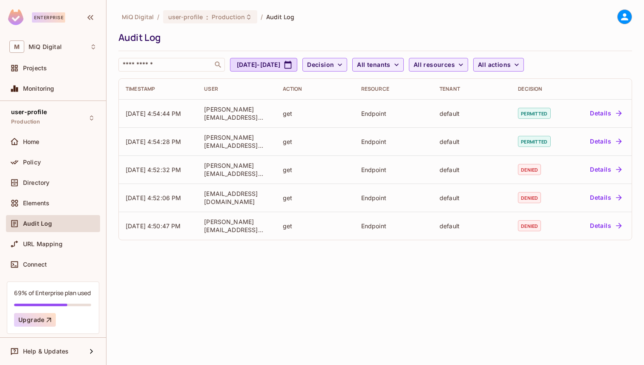
click at [142, 19] on span "MiQ Digital" at bounding box center [138, 17] width 32 height 8
click at [35, 141] on span "Home" at bounding box center [31, 141] width 17 height 7
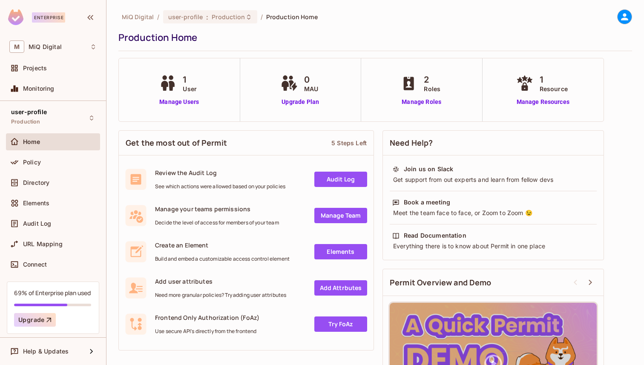
click at [183, 112] on div "1 User Manage Users" at bounding box center [179, 89] width 121 height 63
click at [187, 102] on link "Manage Users" at bounding box center [179, 102] width 44 height 9
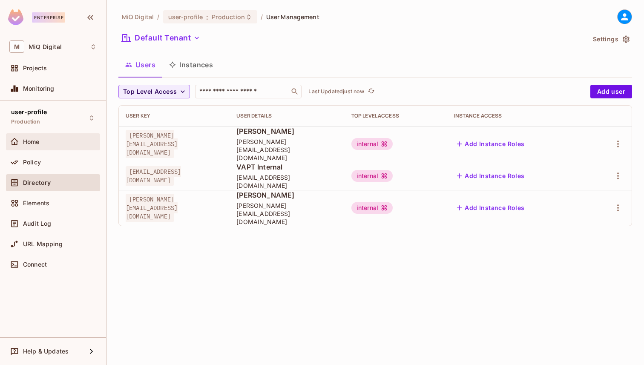
click at [52, 143] on div "Home" at bounding box center [60, 141] width 74 height 7
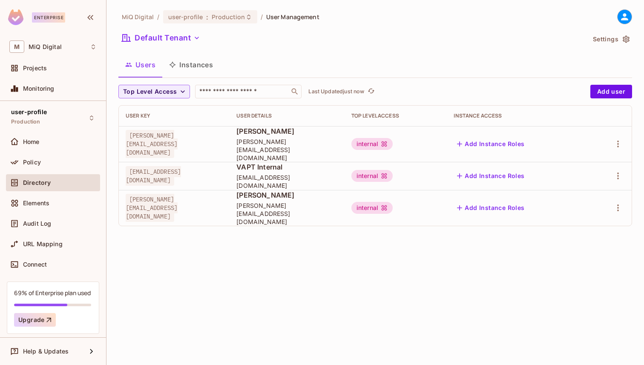
click at [167, 170] on span "[EMAIL_ADDRESS][DOMAIN_NAME]" at bounding box center [153, 176] width 55 height 20
copy span "[EMAIL_ADDRESS][DOMAIN_NAME]"
click at [52, 143] on div "Home" at bounding box center [60, 141] width 74 height 7
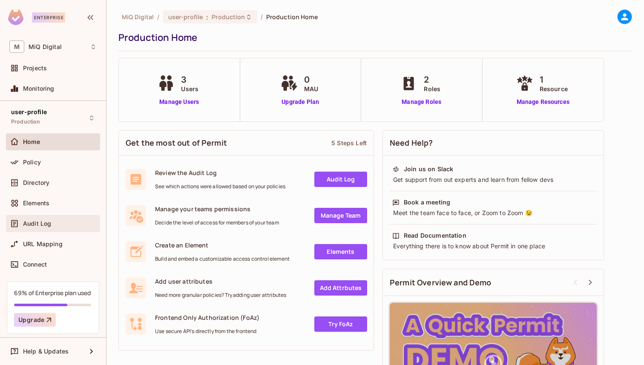
click at [51, 228] on div "Audit Log" at bounding box center [52, 223] width 87 height 10
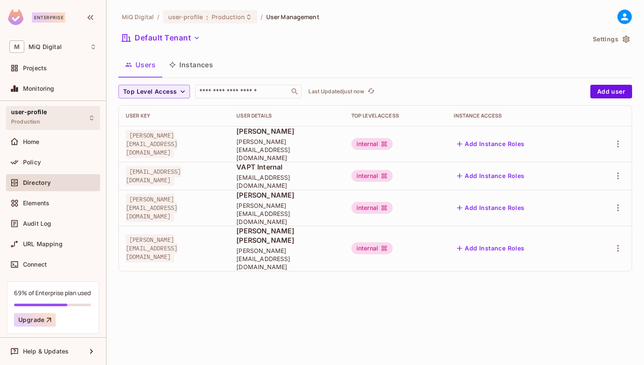
click at [73, 113] on div "user-profile Production" at bounding box center [53, 117] width 94 height 23
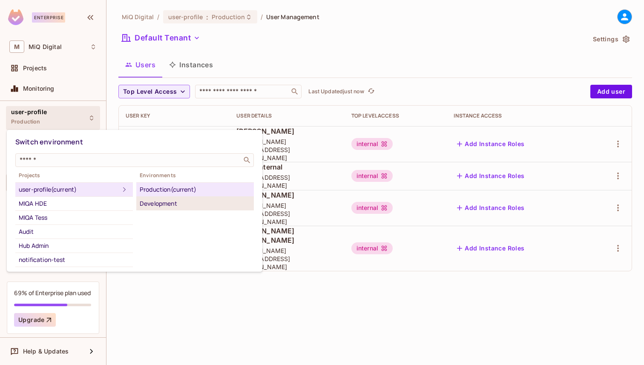
click at [156, 200] on div "Development" at bounding box center [195, 203] width 111 height 10
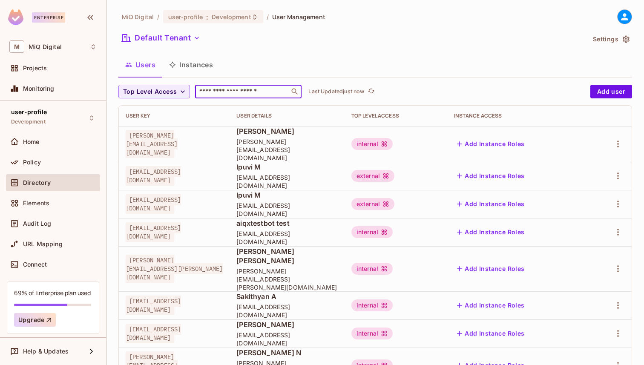
click at [218, 92] on input "text" at bounding box center [242, 91] width 89 height 9
paste input "**********"
type input "**********"
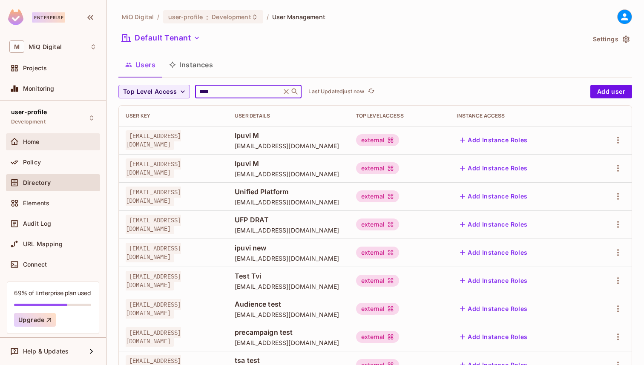
type input "****"
click at [38, 144] on span "Home" at bounding box center [31, 141] width 17 height 7
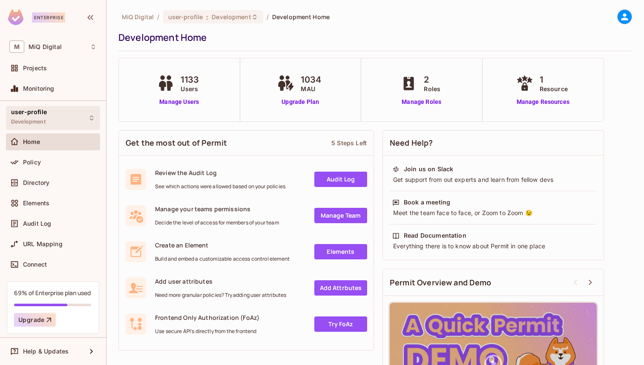
click at [97, 116] on div "user-profile Development" at bounding box center [53, 117] width 94 height 23
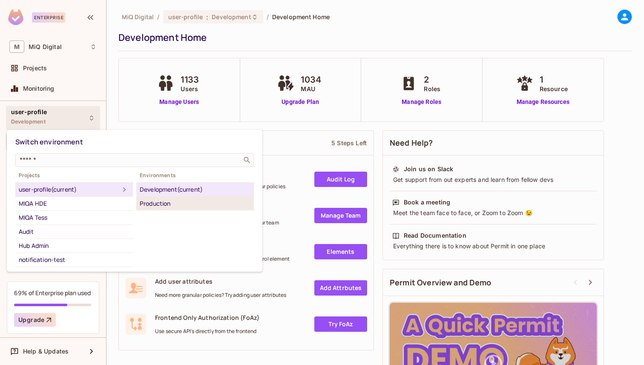
click at [159, 202] on div "Production" at bounding box center [195, 203] width 111 height 10
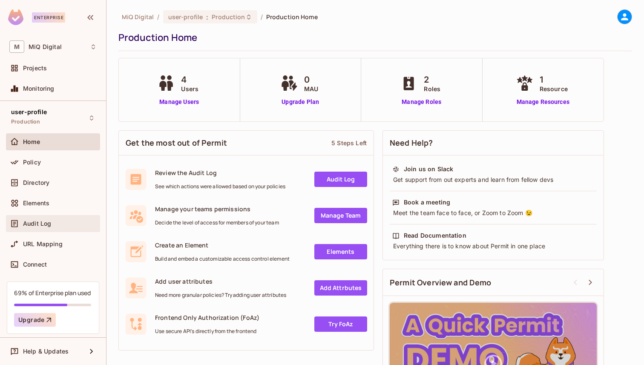
click at [70, 215] on div "Home Policy Directory Elements Audit Log URL Mapping Connect" at bounding box center [53, 204] width 94 height 143
click at [64, 226] on div "Audit Log" at bounding box center [60, 223] width 74 height 7
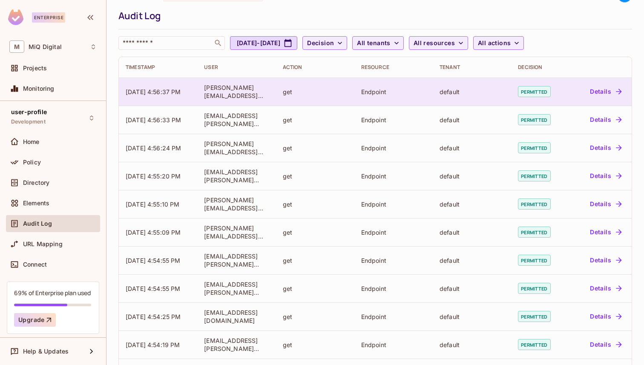
scroll to position [17, 0]
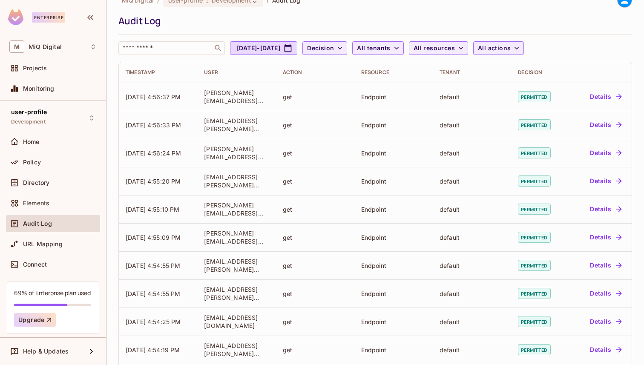
click at [533, 72] on div "Decision" at bounding box center [539, 72] width 43 height 7
click at [344, 51] on icon "button" at bounding box center [340, 48] width 9 height 9
click at [362, 84] on span "Denied" at bounding box center [364, 86] width 29 height 8
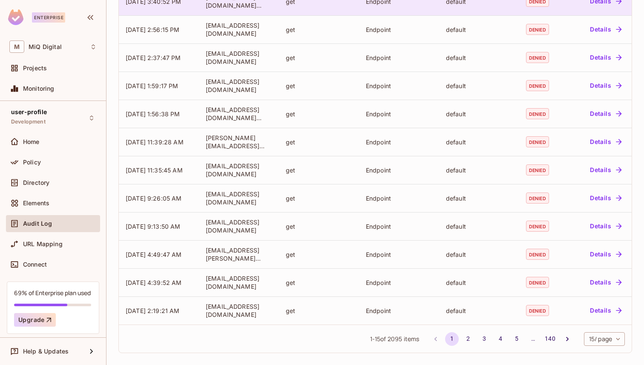
scroll to position [0, 0]
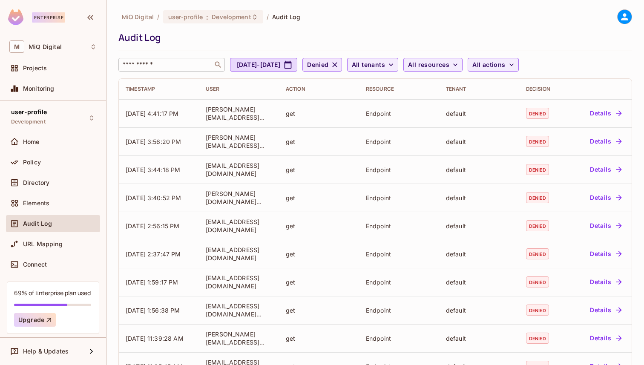
click at [144, 68] on input "text" at bounding box center [165, 64] width 89 height 9
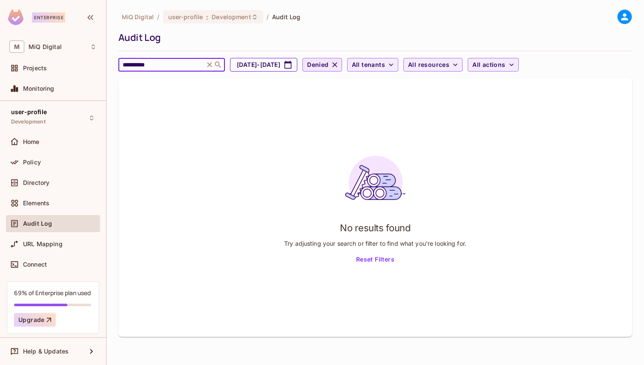
type input "**********"
click at [292, 66] on icon "button" at bounding box center [288, 64] width 9 height 9
select select "*"
select select "****"
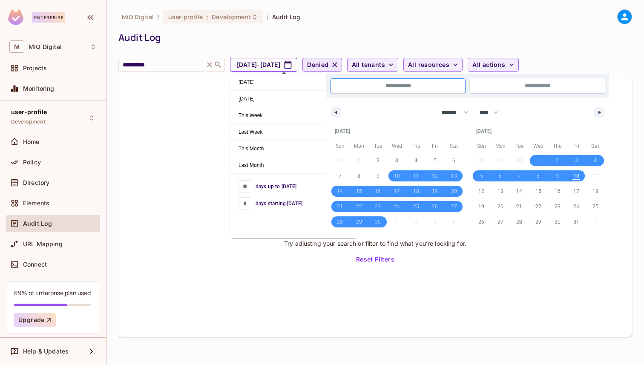
click at [292, 62] on icon "button" at bounding box center [287, 65] width 7 height 8
click at [393, 85] on input "**********" at bounding box center [398, 86] width 134 height 14
click at [423, 89] on input "**********" at bounding box center [398, 86] width 134 height 14
click at [507, 89] on input "**********" at bounding box center [537, 86] width 134 height 14
click at [424, 90] on input "**********" at bounding box center [398, 86] width 134 height 14
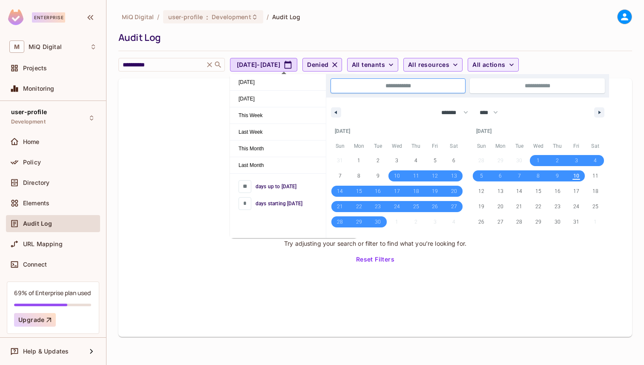
click at [424, 90] on input "**********" at bounding box center [398, 86] width 134 height 14
click at [338, 111] on button "button" at bounding box center [336, 112] width 10 height 10
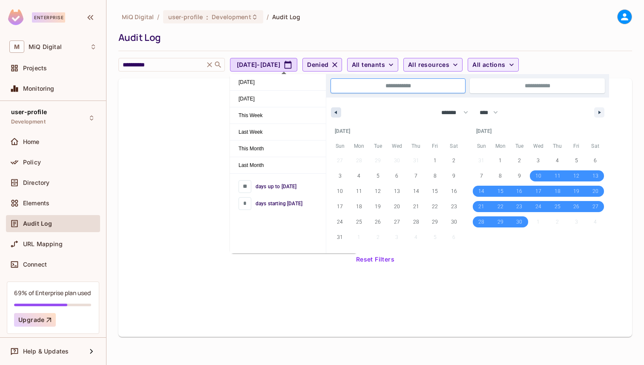
click at [338, 111] on button "button" at bounding box center [336, 112] width 10 height 10
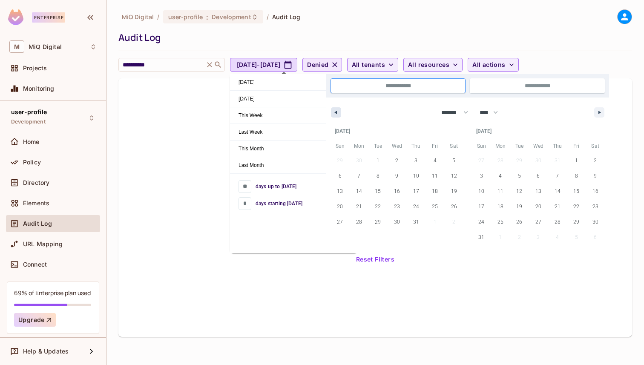
click at [338, 111] on button "button" at bounding box center [336, 112] width 10 height 10
select select "*"
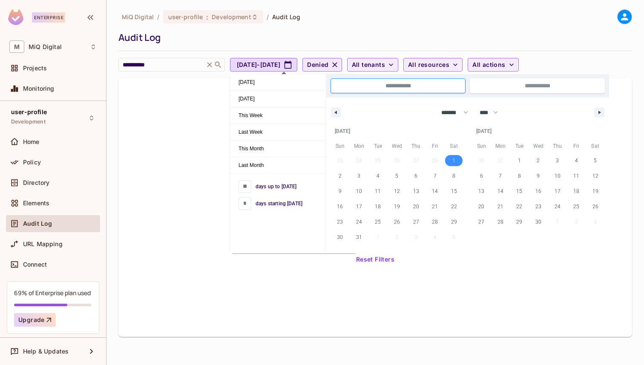
click at [449, 160] on span "1" at bounding box center [453, 160] width 19 height 11
type input "***"
type input "**********"
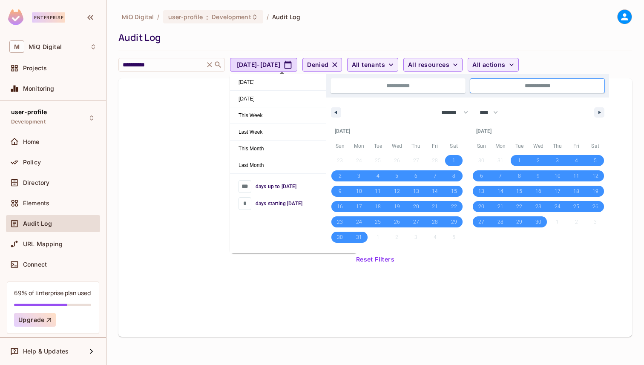
click at [455, 282] on div "No results found Try adjusting your search or filter to find what you’re lookin…" at bounding box center [374, 207] width 513 height 258
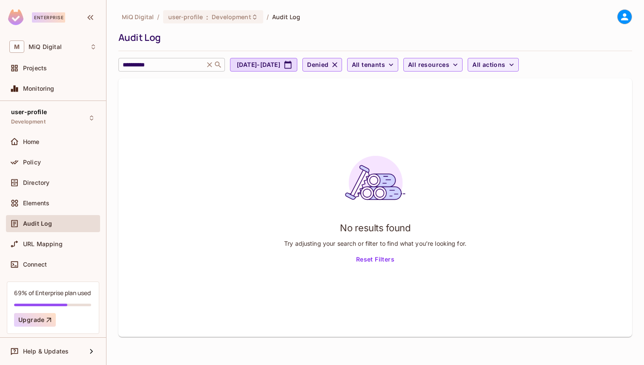
click at [208, 63] on icon at bounding box center [209, 64] width 9 height 9
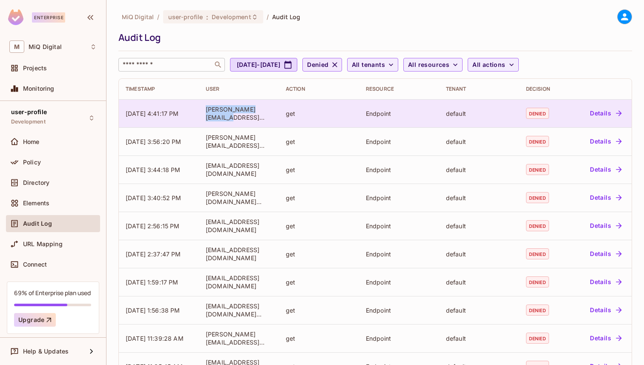
drag, startPoint x: 204, startPoint y: 109, endPoint x: 220, endPoint y: 118, distance: 17.7
click at [220, 118] on td "pragya@miqdigital.com" at bounding box center [239, 113] width 80 height 28
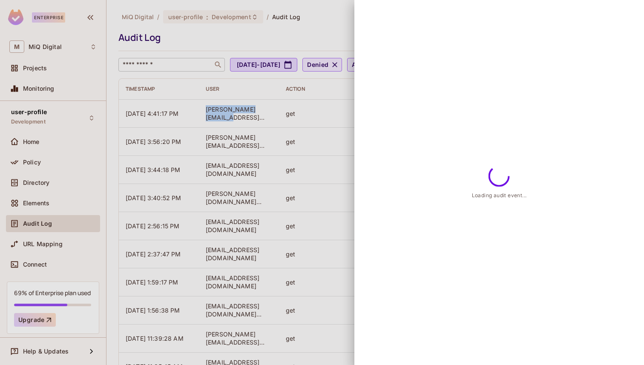
copy div "pragya@miqdigital.com"
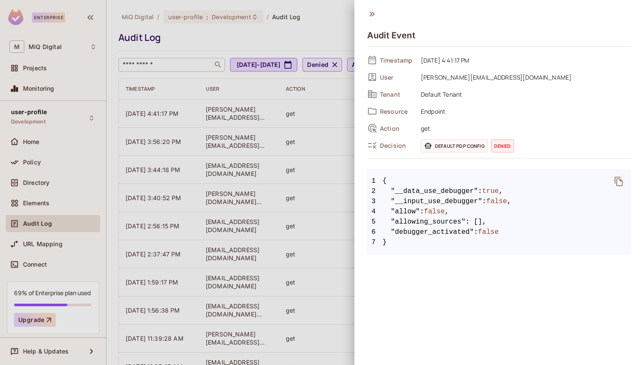
click at [221, 44] on div at bounding box center [322, 182] width 644 height 365
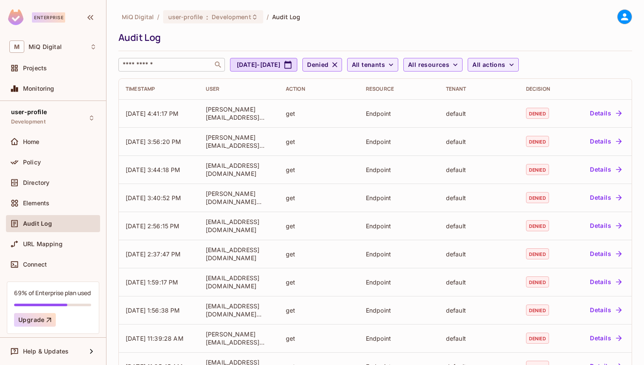
click at [183, 66] on input "text" at bounding box center [165, 64] width 89 height 9
paste input "**********"
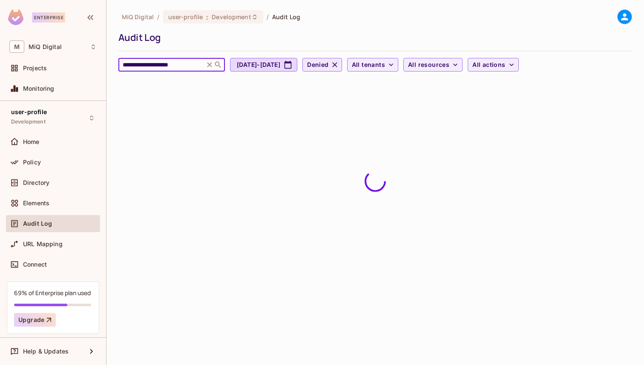
type input "**********"
click at [339, 62] on icon "button" at bounding box center [334, 64] width 9 height 9
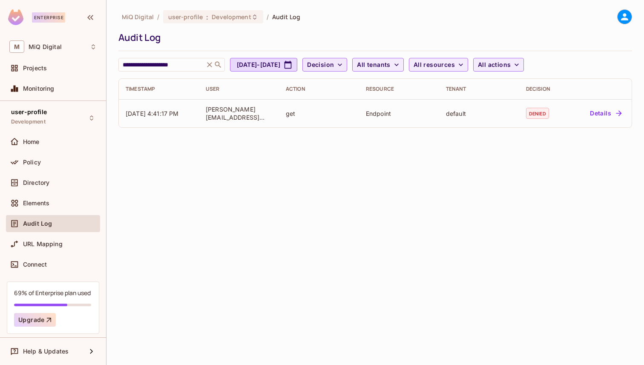
click at [208, 66] on icon at bounding box center [209, 64] width 5 height 5
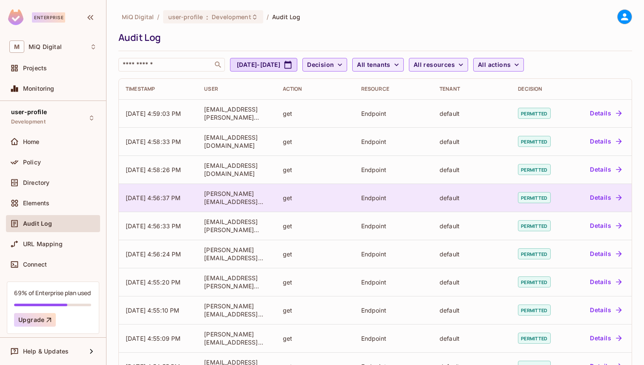
scroll to position [196, 0]
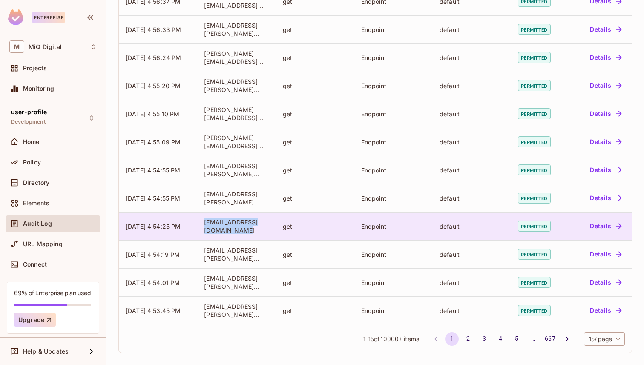
drag, startPoint x: 200, startPoint y: 223, endPoint x: 250, endPoint y: 236, distance: 51.6
click at [250, 236] on td "[EMAIL_ADDRESS][DOMAIN_NAME]" at bounding box center [236, 226] width 78 height 28
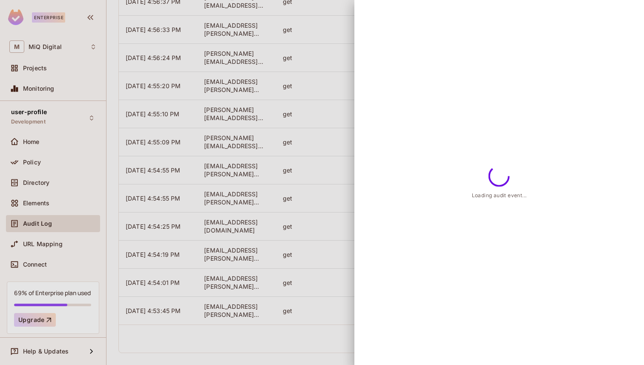
click at [248, 233] on div at bounding box center [322, 182] width 644 height 365
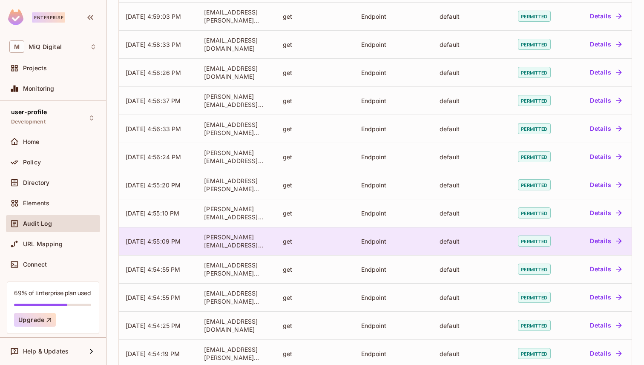
scroll to position [0, 0]
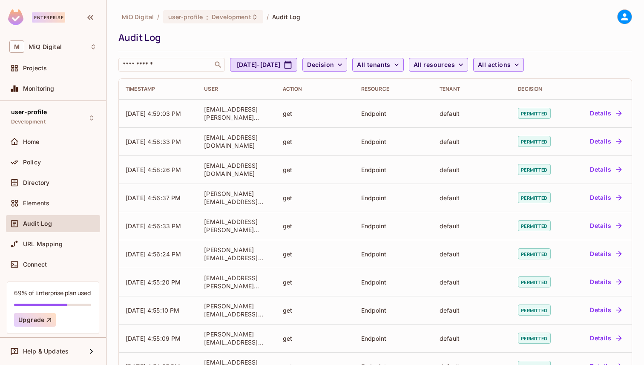
click at [334, 66] on span "Decision" at bounding box center [320, 65] width 27 height 11
click at [359, 108] on li "Denied" at bounding box center [360, 102] width 43 height 18
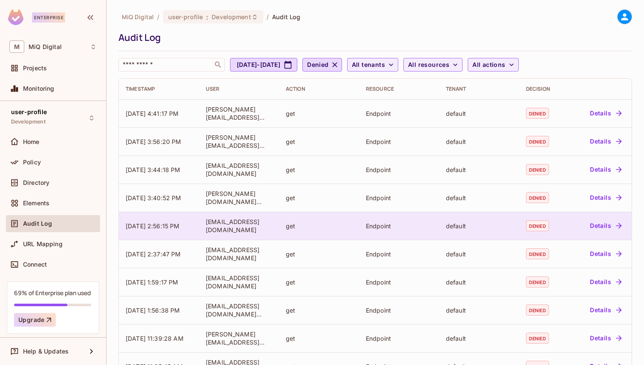
scroll to position [3, 0]
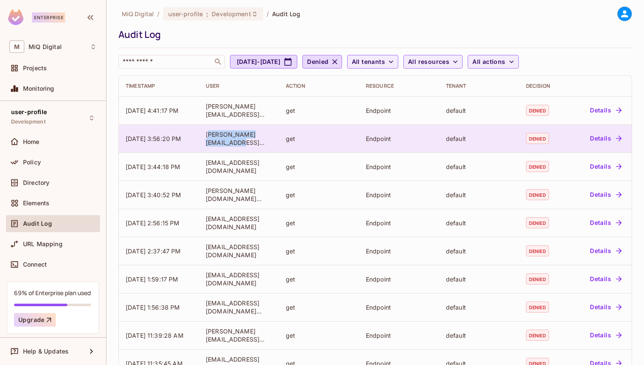
drag, startPoint x: 208, startPoint y: 134, endPoint x: 221, endPoint y: 143, distance: 15.5
click at [221, 143] on div "Rebecca.Lyttle37@thg.com" at bounding box center [239, 138] width 66 height 16
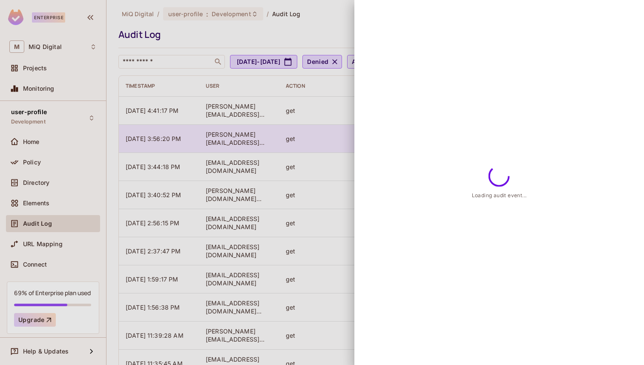
click at [221, 143] on div at bounding box center [322, 182] width 644 height 365
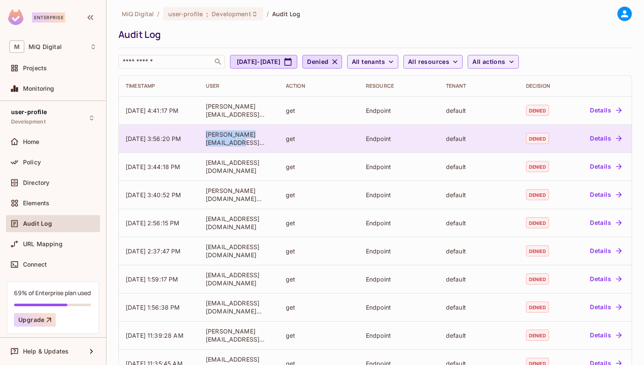
drag, startPoint x: 221, startPoint y: 144, endPoint x: 206, endPoint y: 136, distance: 17.0
click at [206, 136] on div "Rebecca.Lyttle37@thg.com" at bounding box center [239, 138] width 66 height 16
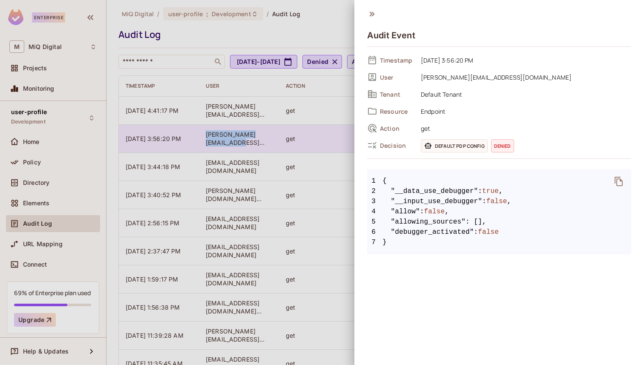
copy div "Rebecca.Lyttle37@thg.com"
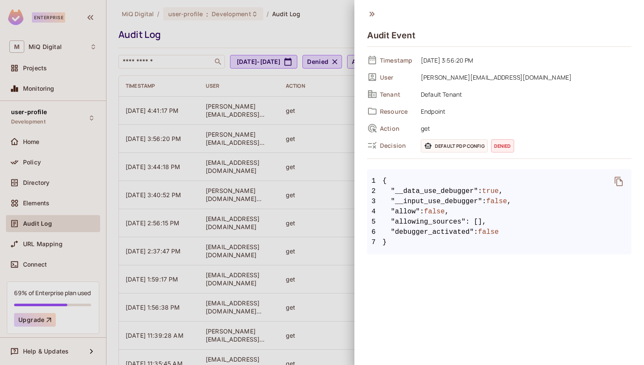
click at [172, 64] on div at bounding box center [322, 182] width 644 height 365
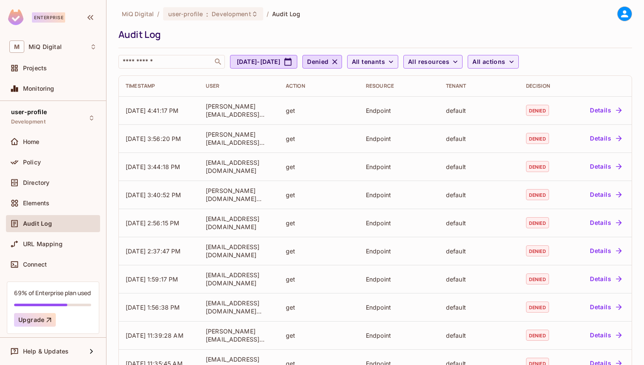
click at [178, 61] on input "text" at bounding box center [165, 61] width 89 height 9
paste input "**********"
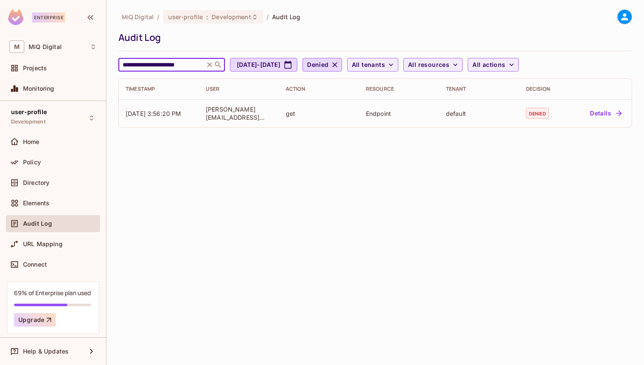
type input "**********"
click at [339, 66] on icon "button" at bounding box center [334, 64] width 9 height 9
click at [208, 65] on icon at bounding box center [209, 64] width 9 height 9
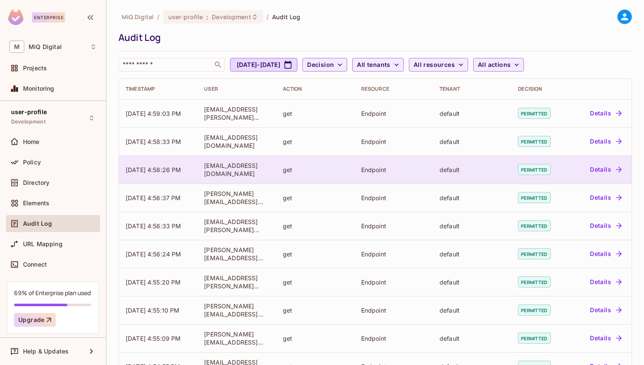
scroll to position [196, 0]
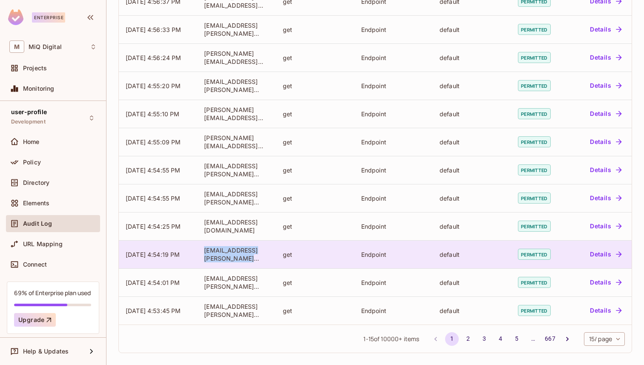
drag, startPoint x: 205, startPoint y: 249, endPoint x: 241, endPoint y: 258, distance: 37.7
click at [241, 258] on div "[EMAIL_ADDRESS][PERSON_NAME][DOMAIN_NAME]" at bounding box center [236, 254] width 65 height 16
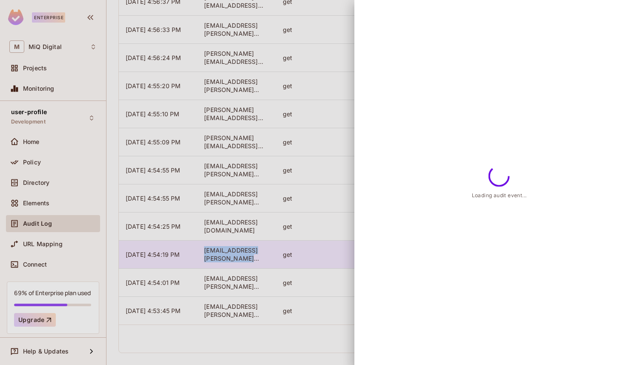
copy div "[EMAIL_ADDRESS][PERSON_NAME][DOMAIN_NAME]"
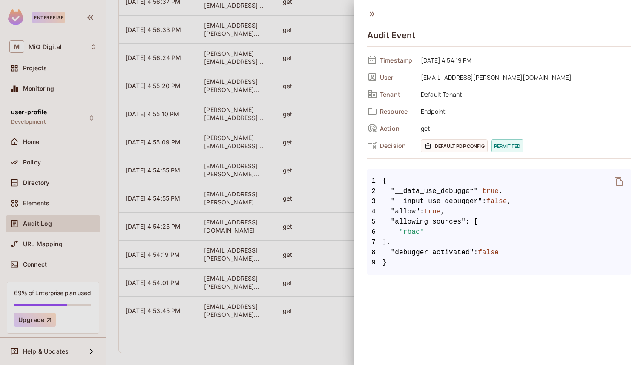
click at [213, 187] on div at bounding box center [322, 182] width 644 height 365
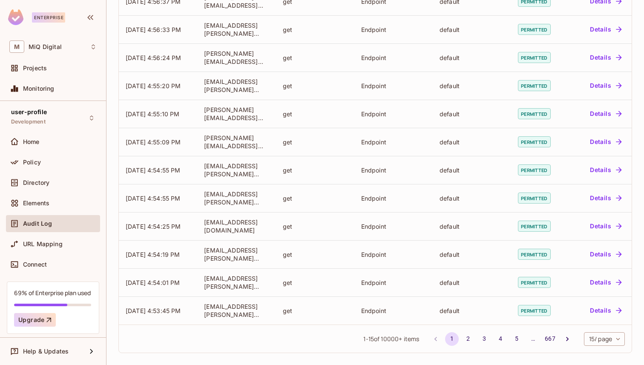
scroll to position [0, 0]
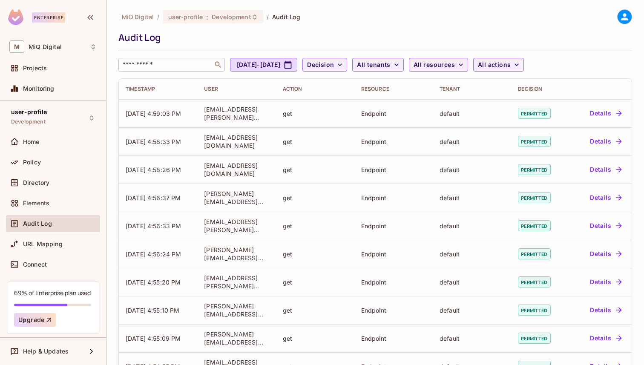
click at [185, 71] on div "​" at bounding box center [171, 65] width 106 height 14
paste input "**********"
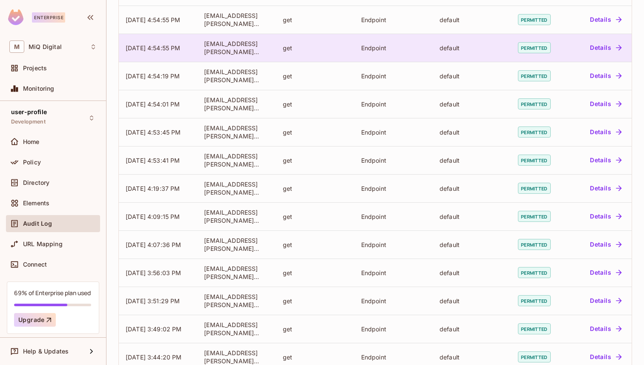
scroll to position [196, 0]
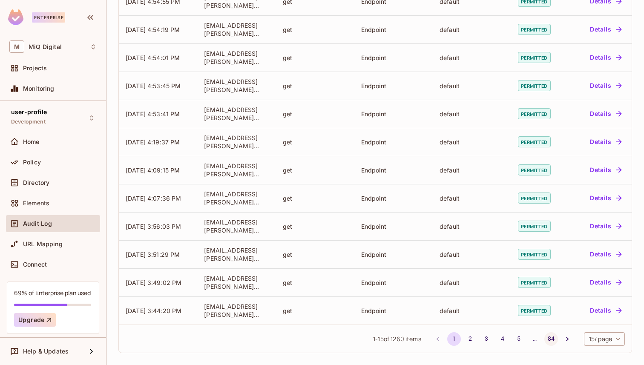
type input "**********"
click at [548, 343] on button "84" at bounding box center [551, 339] width 14 height 14
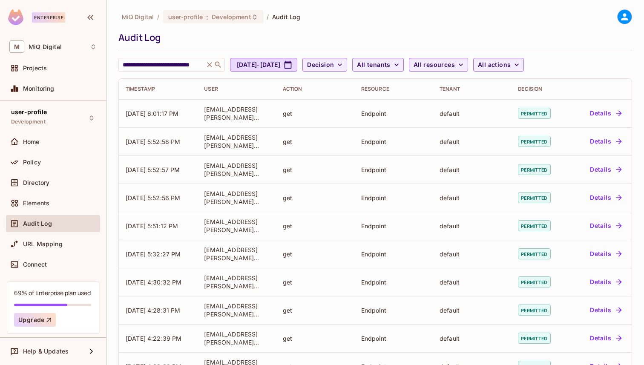
scroll to position [196, 0]
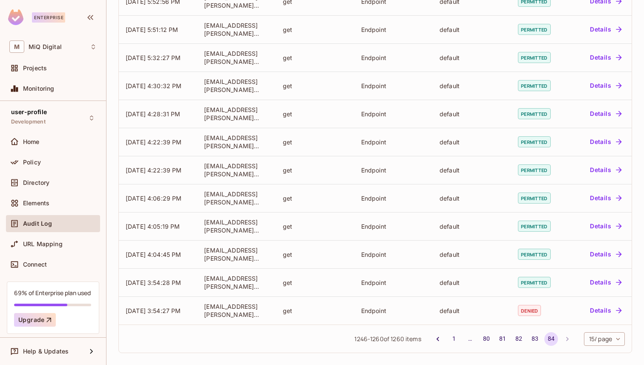
click at [564, 340] on li "pagination navigation" at bounding box center [567, 339] width 16 height 14
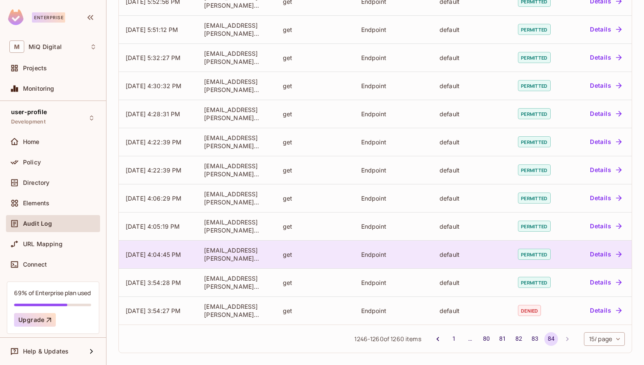
scroll to position [0, 0]
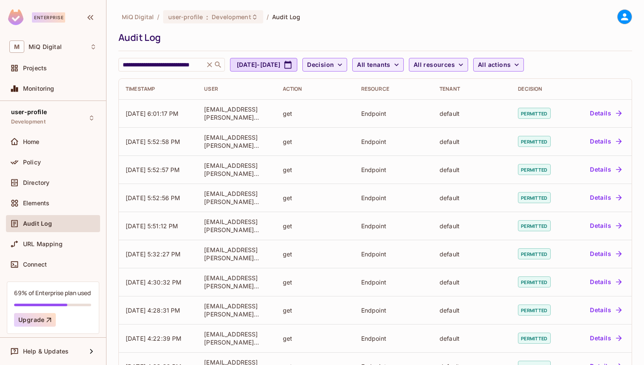
click at [212, 62] on icon at bounding box center [209, 64] width 9 height 9
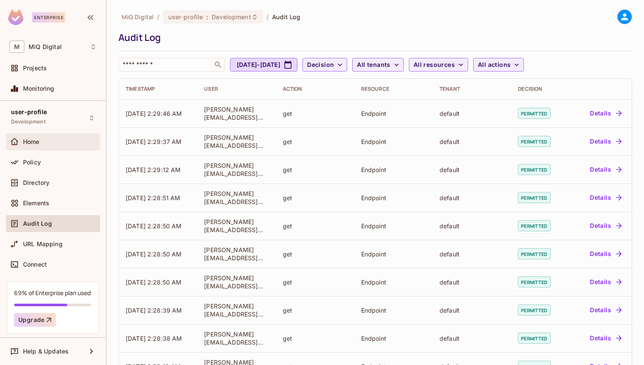
click at [72, 140] on div "Home" at bounding box center [60, 141] width 74 height 7
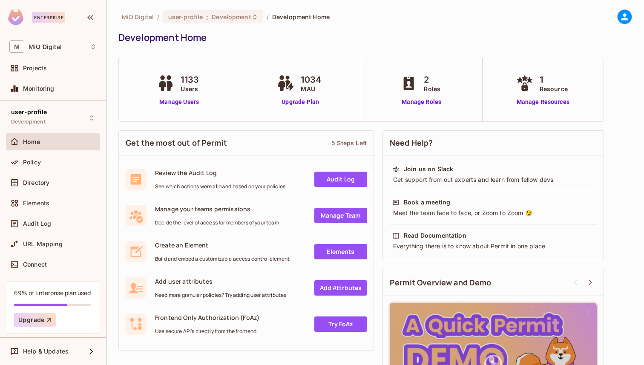
click at [622, 25] on div "MiQ Digital / user-profile : Development / Development Home Development Home" at bounding box center [374, 30] width 513 height 42
click at [622, 16] on icon at bounding box center [624, 16] width 11 height 11
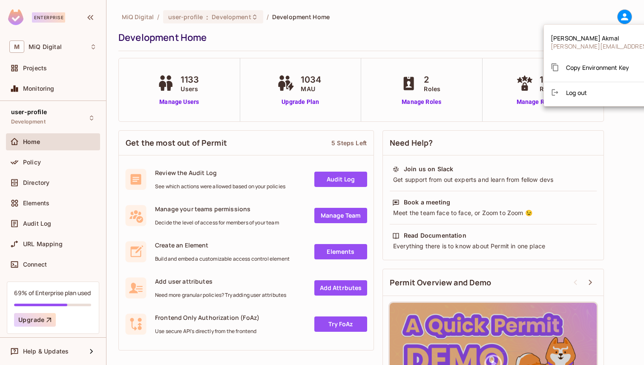
click at [605, 71] on span "Copy Environment Key" at bounding box center [597, 67] width 63 height 8
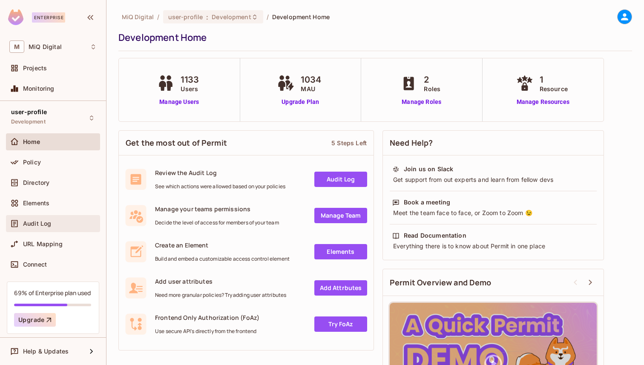
click at [56, 230] on div "Audit Log" at bounding box center [53, 223] width 94 height 17
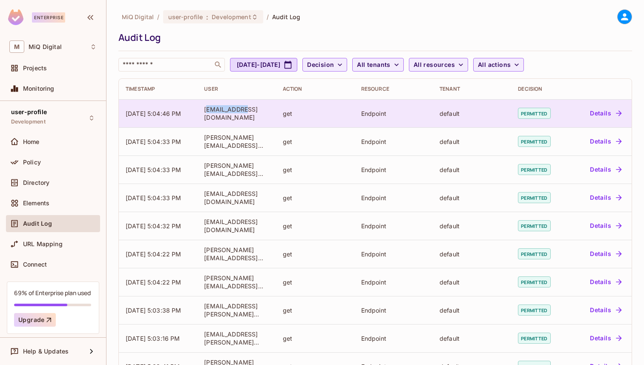
drag, startPoint x: 207, startPoint y: 113, endPoint x: 239, endPoint y: 113, distance: 31.9
click at [239, 113] on div "[EMAIL_ADDRESS][DOMAIN_NAME]" at bounding box center [236, 113] width 65 height 16
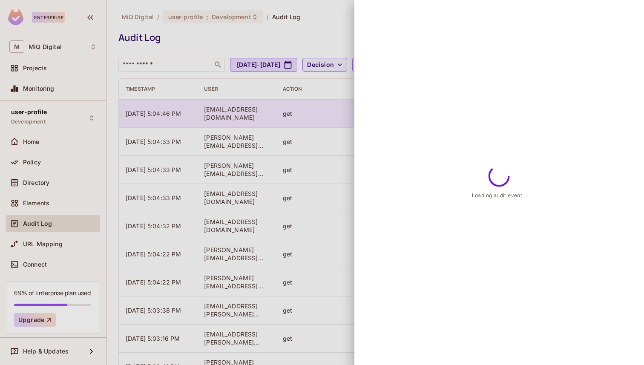
click at [239, 113] on div at bounding box center [322, 182] width 644 height 365
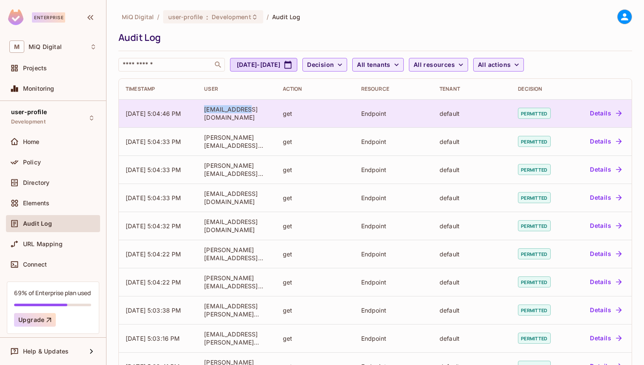
drag, startPoint x: 246, startPoint y: 114, endPoint x: 205, endPoint y: 115, distance: 40.9
click at [205, 115] on div "[EMAIL_ADDRESS][DOMAIN_NAME]" at bounding box center [236, 113] width 65 height 16
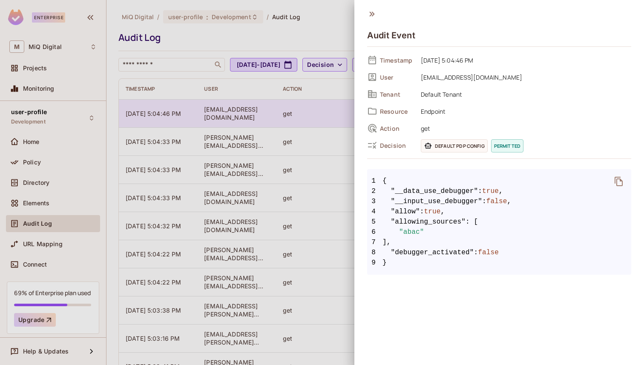
click at [205, 115] on div at bounding box center [322, 182] width 644 height 365
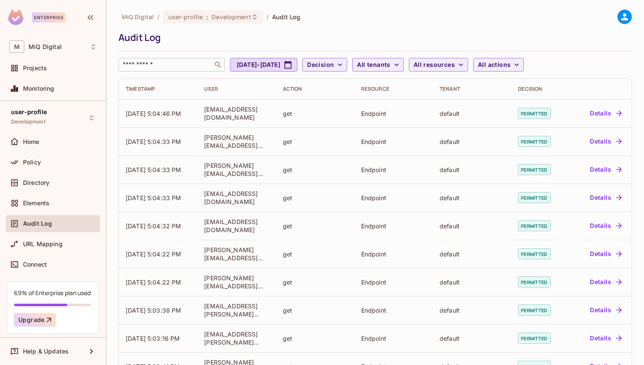
click at [181, 66] on input "text" at bounding box center [165, 64] width 89 height 9
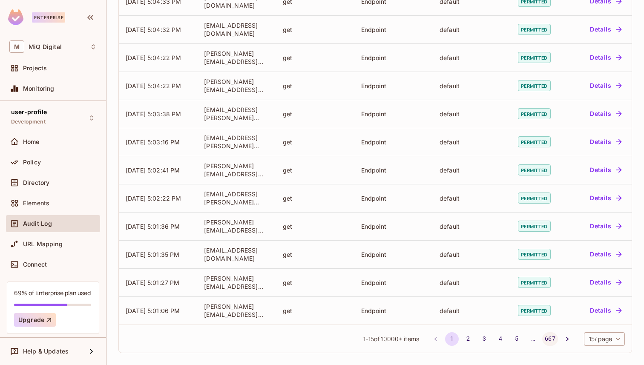
click at [554, 341] on button "667" at bounding box center [549, 339] width 15 height 14
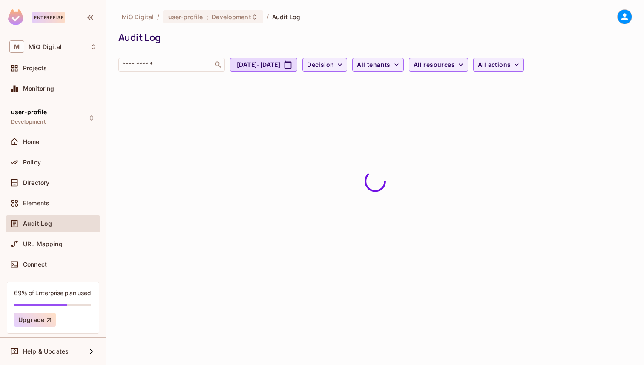
scroll to position [0, 0]
click at [334, 64] on span "Decision" at bounding box center [320, 65] width 27 height 11
click at [363, 94] on li "Denied" at bounding box center [364, 102] width 43 height 18
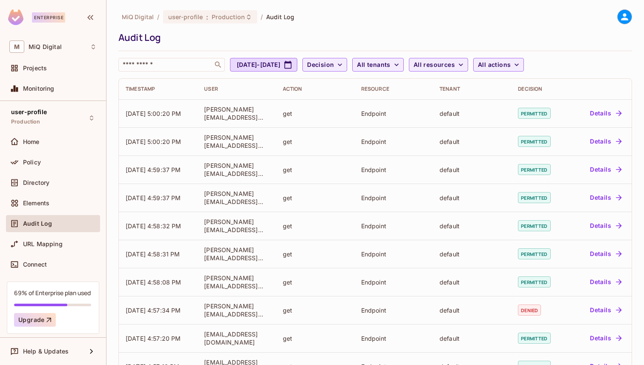
click at [28, 224] on span "Audit Log" at bounding box center [37, 223] width 29 height 7
click at [55, 221] on div "Audit Log" at bounding box center [60, 223] width 74 height 7
click at [297, 64] on button "[DATE] - [DATE]" at bounding box center [263, 65] width 67 height 14
select select "*"
select select "****"
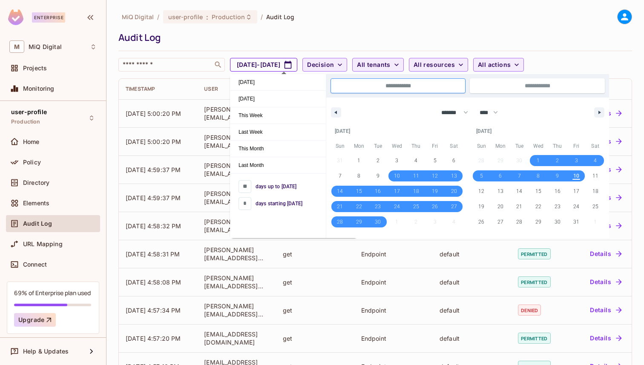
click at [296, 65] on button "[DATE] - [DATE]" at bounding box center [263, 65] width 67 height 14
click at [147, 49] on div "MiQ Digital / user-profile : Production / Audit Log Audit Log ​ [DATE] - [DATE]…" at bounding box center [374, 40] width 513 height 62
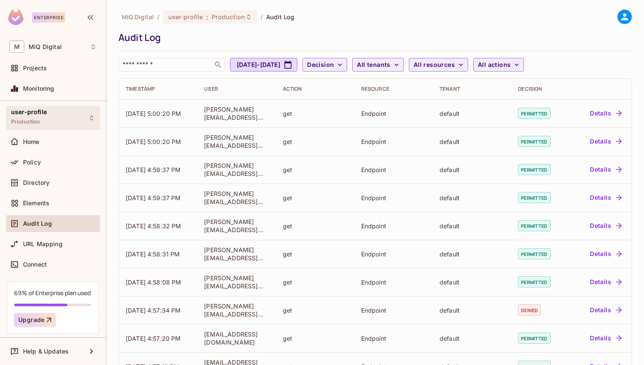
click at [71, 117] on div "user-profile Production" at bounding box center [53, 117] width 94 height 23
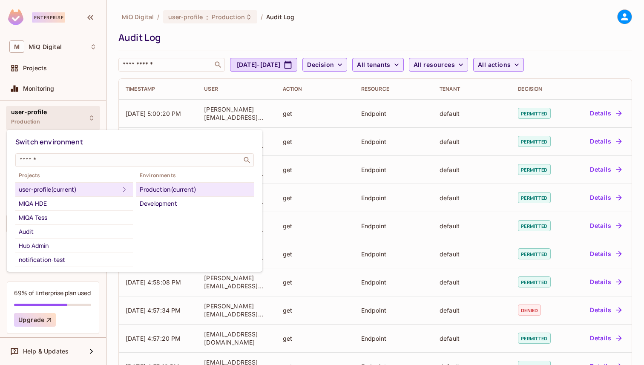
click at [71, 117] on div at bounding box center [322, 182] width 644 height 365
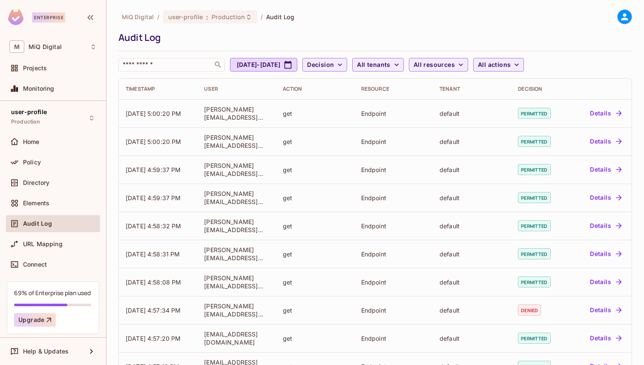
scroll to position [196, 0]
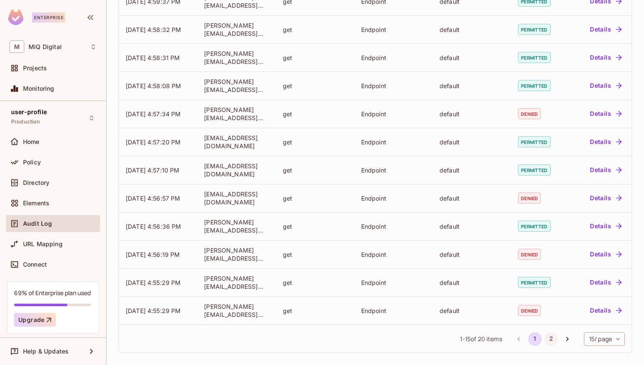
click at [544, 340] on button "2" at bounding box center [551, 339] width 14 height 14
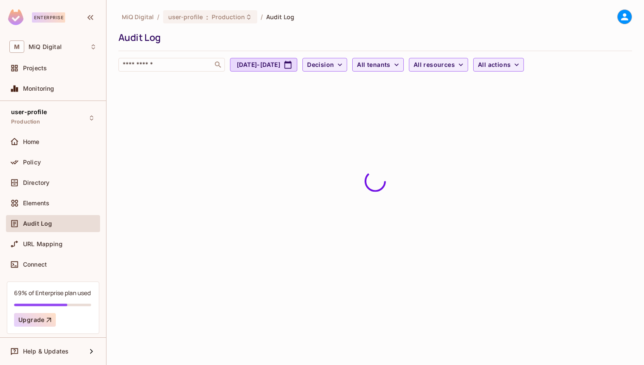
scroll to position [0, 0]
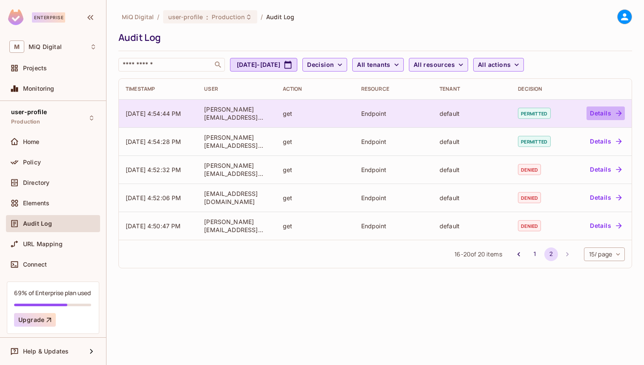
click at [594, 114] on button "Details" at bounding box center [605, 113] width 38 height 14
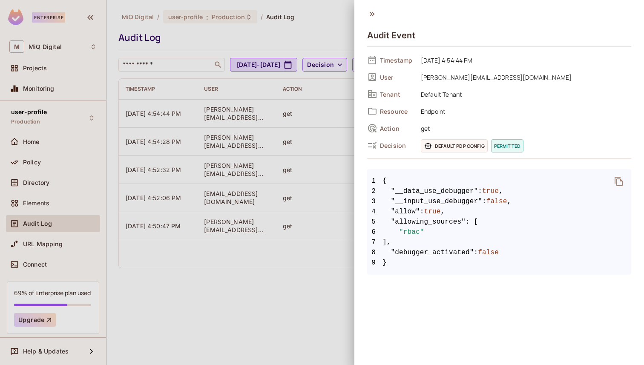
click at [316, 198] on div at bounding box center [322, 182] width 644 height 365
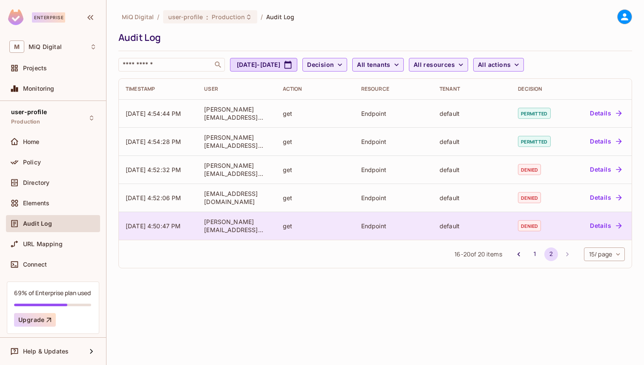
click at [612, 220] on button "Details" at bounding box center [605, 226] width 38 height 14
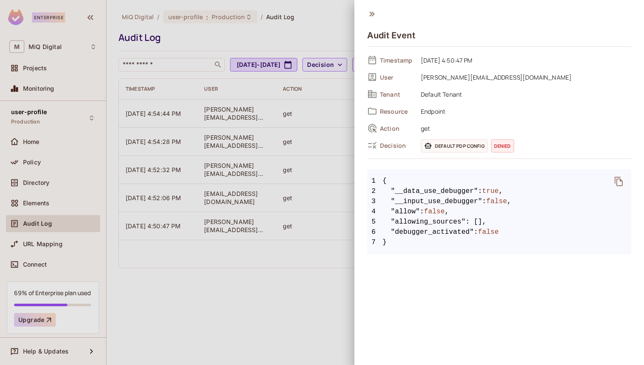
click at [475, 149] on span "Default PDP config" at bounding box center [454, 145] width 67 height 13
click at [261, 206] on div at bounding box center [322, 182] width 644 height 365
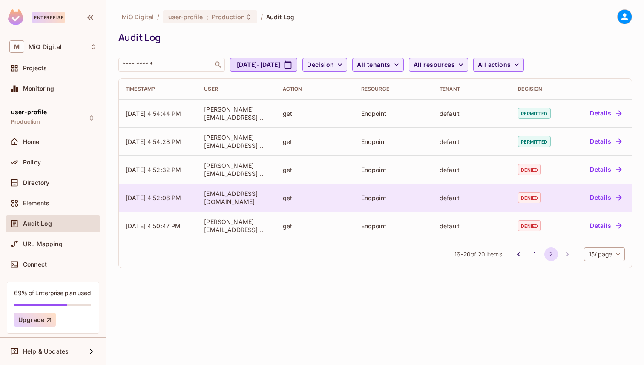
click at [533, 200] on span "denied" at bounding box center [529, 197] width 23 height 11
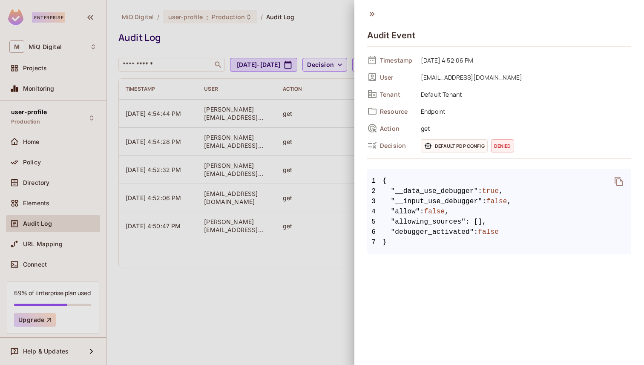
click at [349, 104] on div at bounding box center [322, 182] width 644 height 365
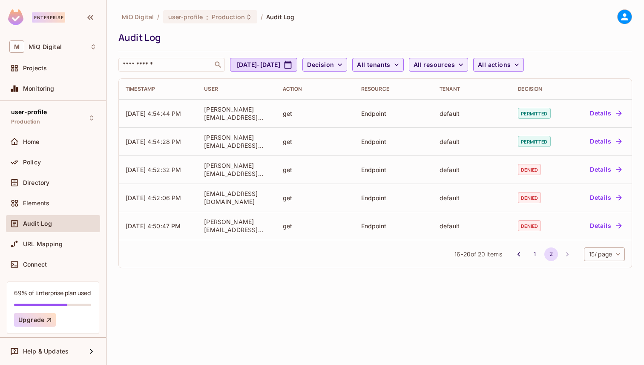
click at [72, 153] on div "Home" at bounding box center [53, 143] width 94 height 20
click at [71, 147] on div "Home" at bounding box center [53, 141] width 94 height 17
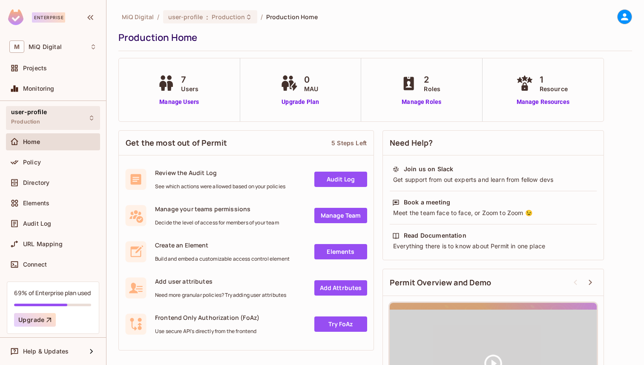
click at [72, 115] on div "user-profile Production" at bounding box center [53, 117] width 94 height 23
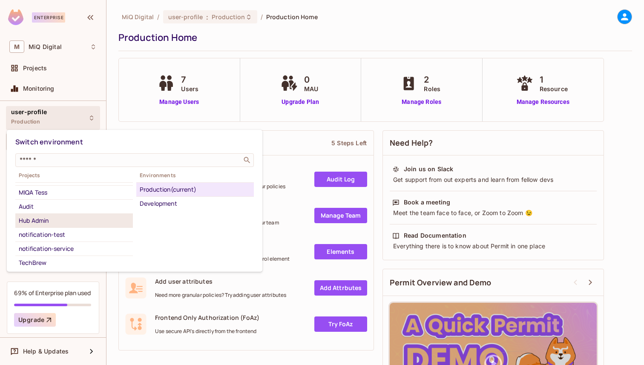
scroll to position [20, 0]
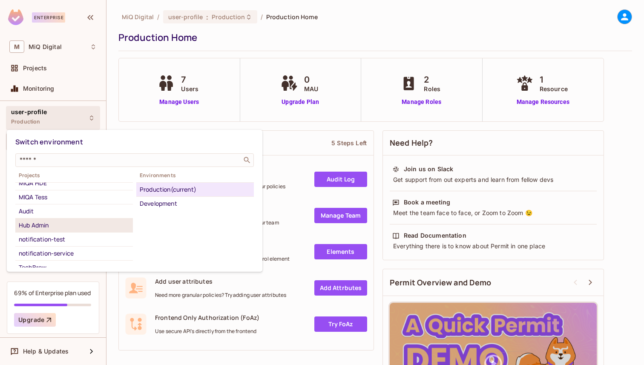
click at [61, 227] on div "Hub Admin" at bounding box center [74, 225] width 111 height 10
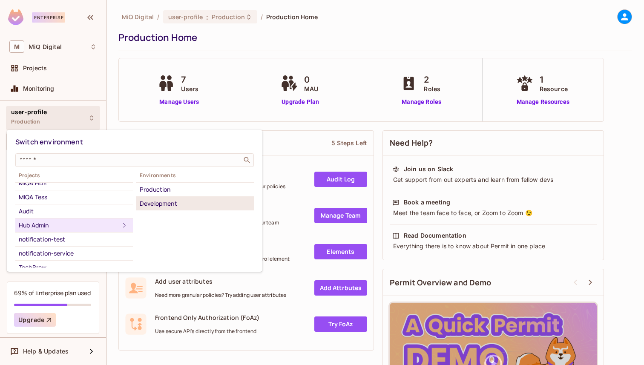
click at [162, 202] on div "Development" at bounding box center [195, 203] width 111 height 10
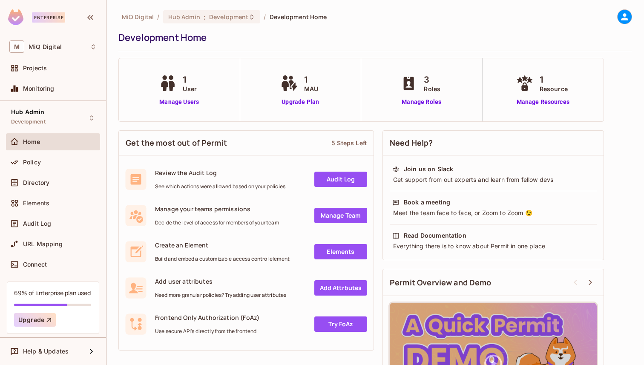
click at [43, 232] on div "Audit Log" at bounding box center [53, 225] width 94 height 20
click at [43, 229] on div "Audit Log" at bounding box center [53, 223] width 94 height 17
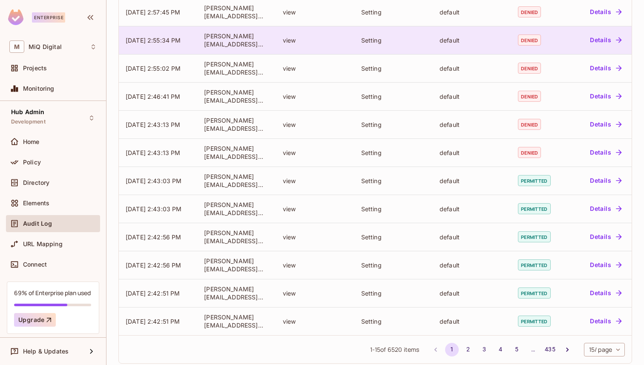
scroll to position [196, 0]
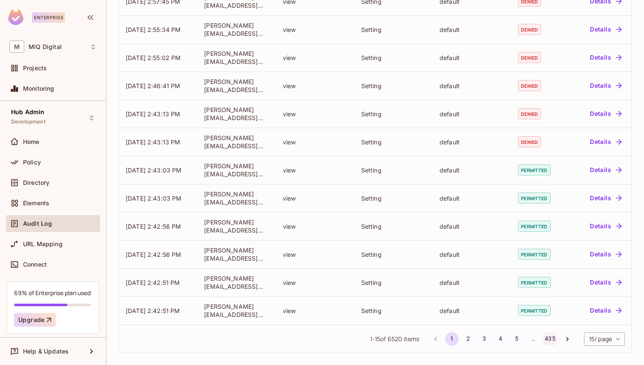
click at [555, 340] on button "435" at bounding box center [549, 339] width 15 height 14
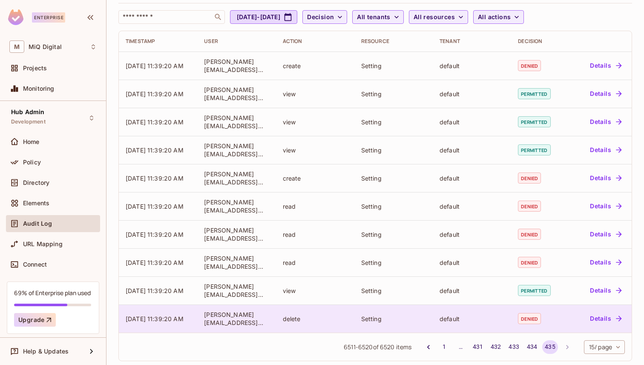
scroll to position [49, 0]
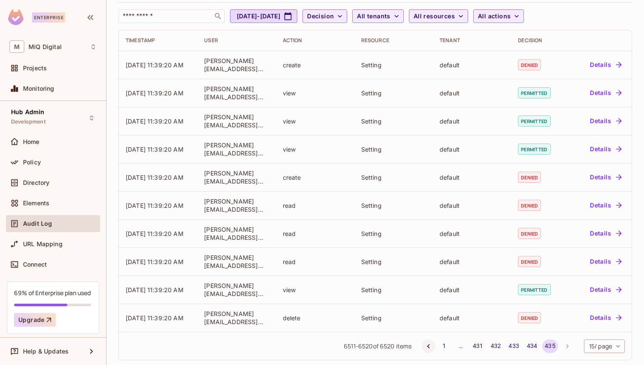
click at [423, 350] on button "Go to previous page" at bounding box center [429, 346] width 14 height 14
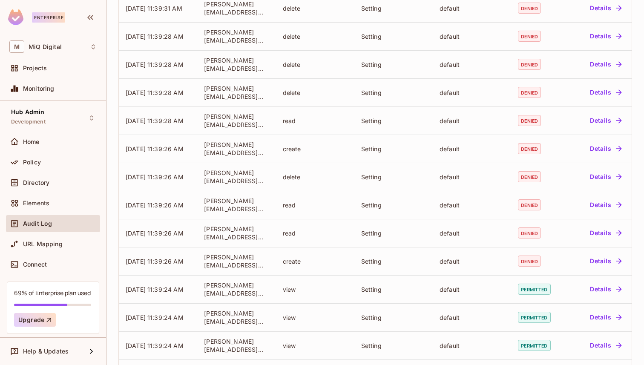
scroll to position [196, 0]
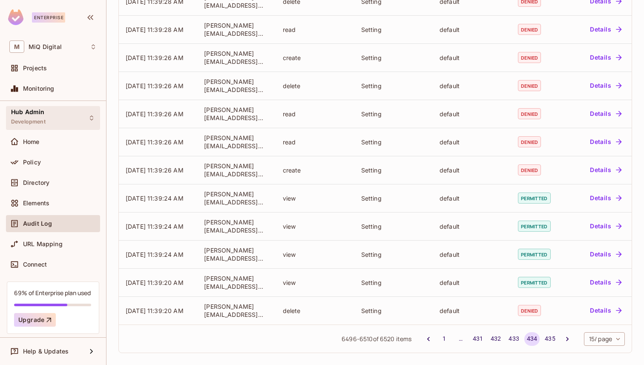
click at [38, 108] on div "Hub Admin Development" at bounding box center [53, 117] width 94 height 23
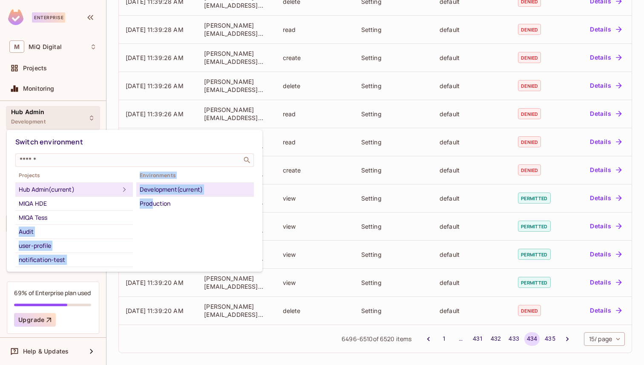
drag, startPoint x: 153, startPoint y: 200, endPoint x: 143, endPoint y: 223, distance: 24.8
click at [143, 223] on div "Projects Hub Admin (current) MIQA HDE MIQA Tess Audit user-profile notification…" at bounding box center [134, 218] width 238 height 97
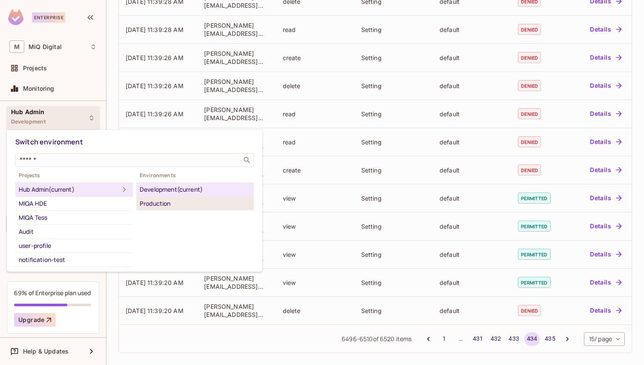
click at [160, 203] on div "Production" at bounding box center [195, 203] width 111 height 10
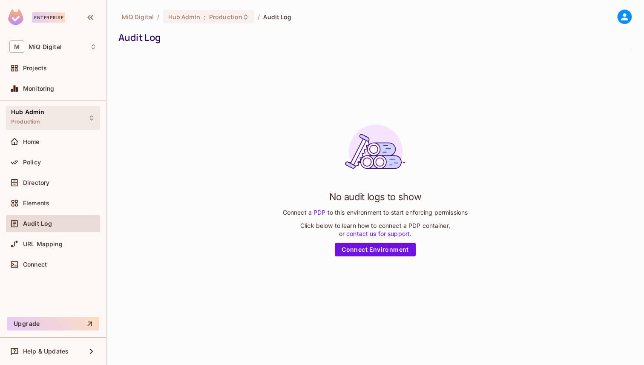
click at [61, 118] on div "Hub Admin Production" at bounding box center [53, 117] width 94 height 23
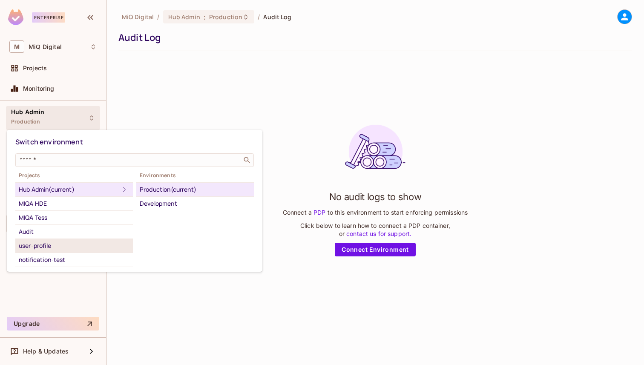
click at [86, 246] on div "user-profile" at bounding box center [74, 246] width 111 height 10
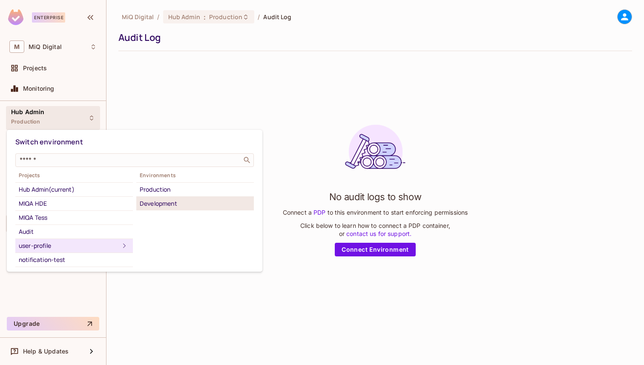
click at [165, 199] on div "Development" at bounding box center [195, 203] width 111 height 10
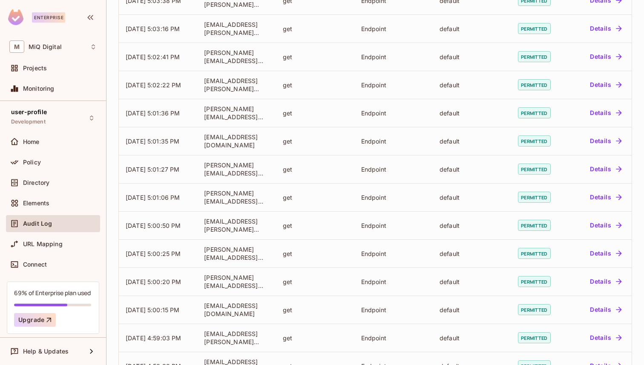
scroll to position [196, 0]
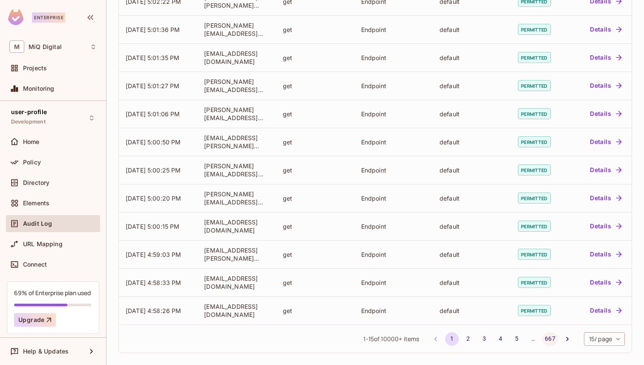
click at [548, 344] on button "667" at bounding box center [549, 339] width 15 height 14
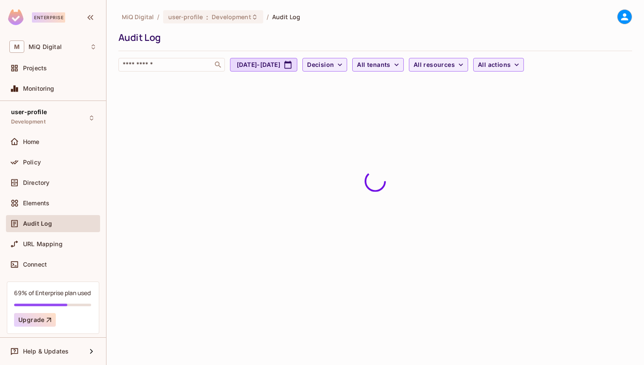
scroll to position [0, 0]
click at [374, 74] on div "MiQ Digital / user-profile : Development / Audit Log Audit Log ​ Sep 10, 2025 -…" at bounding box center [374, 43] width 513 height 69
click at [297, 71] on button "Sep 10, 2025 - Oct 10, 2025" at bounding box center [263, 65] width 67 height 14
select select "*"
select select "****"
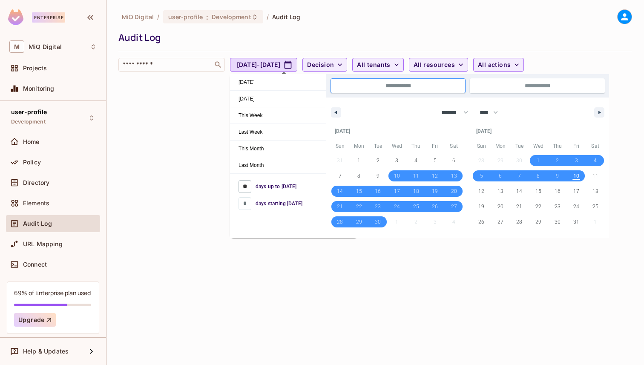
click at [244, 184] on input "**" at bounding box center [244, 186] width 13 height 13
type input "*"
type input "**********"
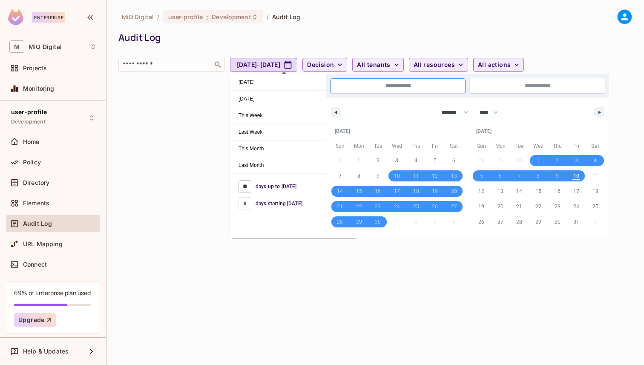
select select "*"
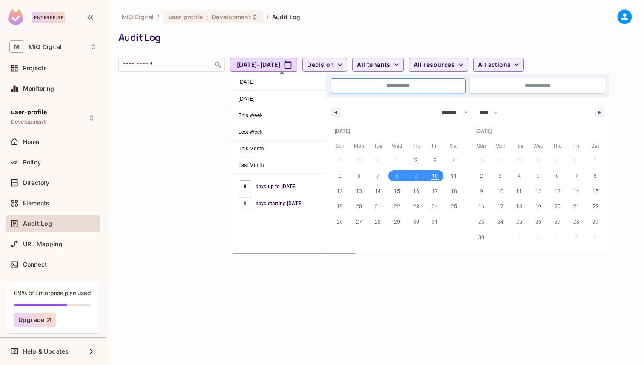
type input "**"
type input "**********"
select select "*"
type input "***"
type input "**********"
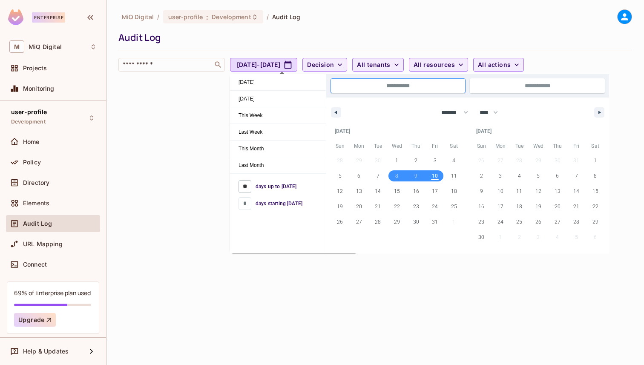
select select "*"
select select "****"
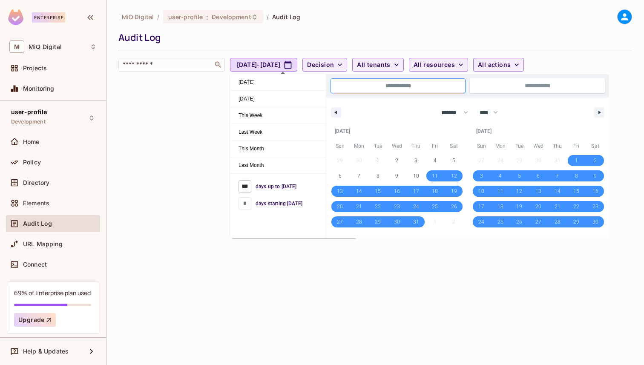
type input "***"
click at [210, 272] on div "MiQ Digital / user-profile : Development / Audit Log Audit Log ​ Oct 11, 2024 -…" at bounding box center [374, 182] width 537 height 365
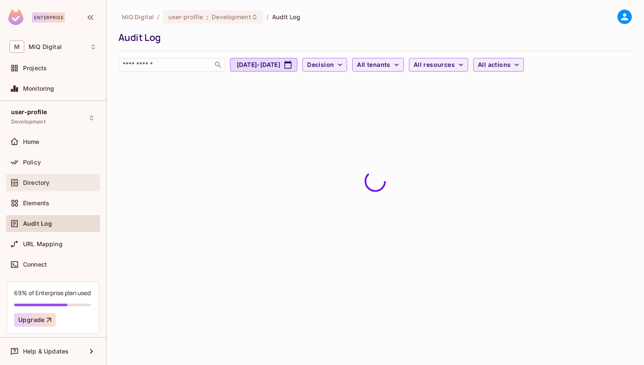
click at [43, 179] on span "Directory" at bounding box center [36, 182] width 26 height 7
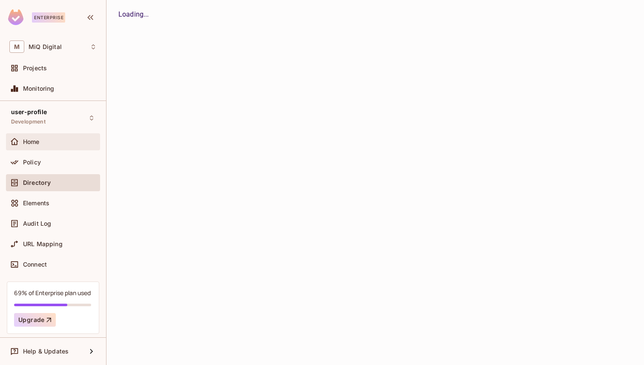
click at [58, 141] on div "Home" at bounding box center [60, 141] width 74 height 7
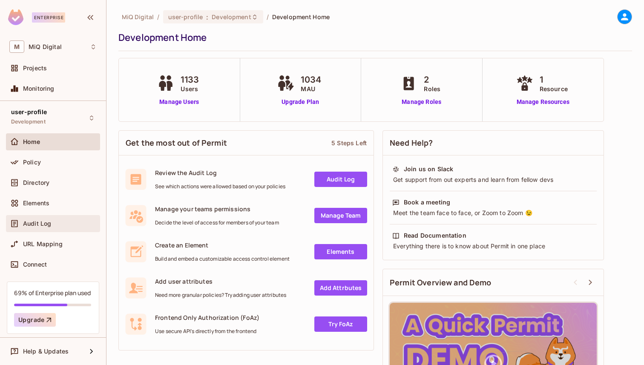
click at [57, 221] on div "Audit Log" at bounding box center [60, 223] width 74 height 7
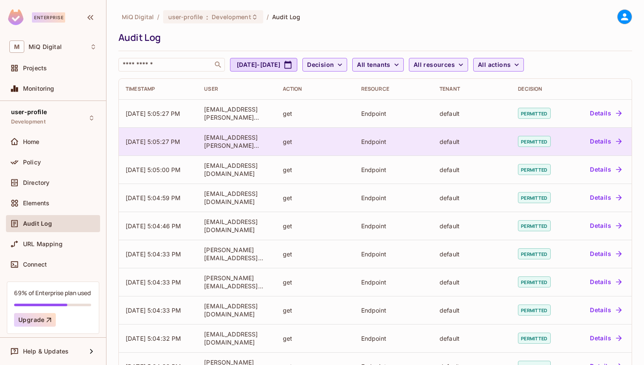
scroll to position [196, 0]
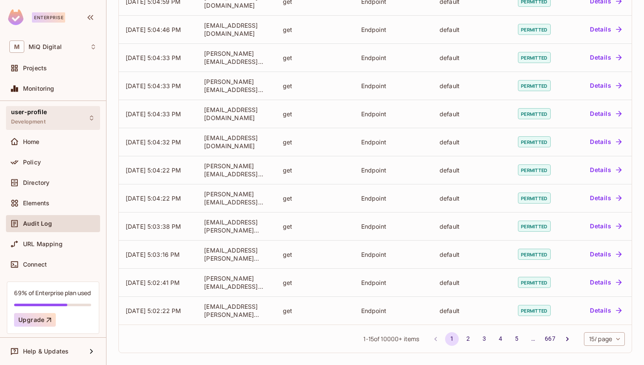
click at [25, 112] on span "user-profile" at bounding box center [29, 112] width 36 height 7
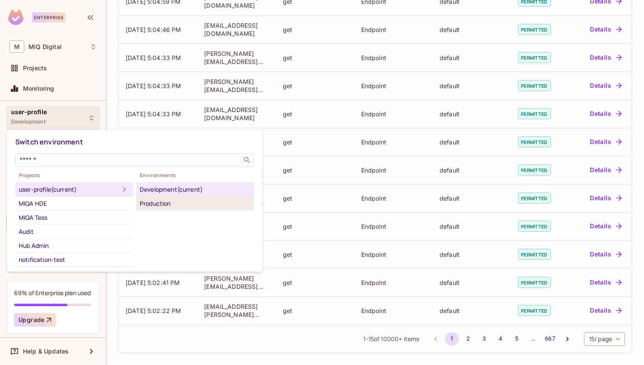
click at [151, 204] on div "Production" at bounding box center [195, 203] width 111 height 10
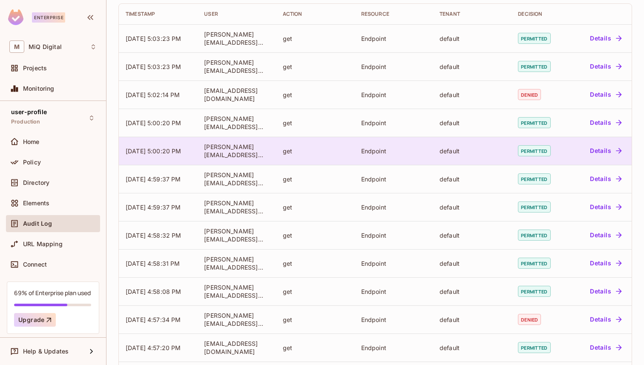
scroll to position [0, 0]
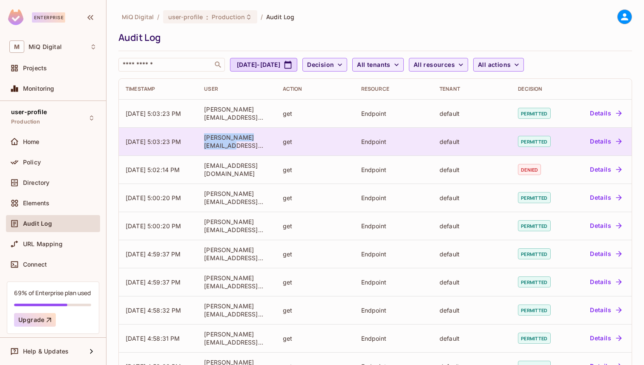
drag, startPoint x: 203, startPoint y: 136, endPoint x: 220, endPoint y: 144, distance: 19.0
click at [220, 144] on td "[PERSON_NAME][EMAIL_ADDRESS][DOMAIN_NAME]" at bounding box center [236, 141] width 78 height 28
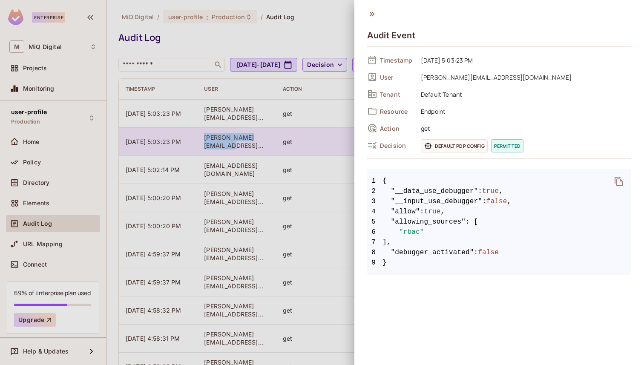
copy div "[PERSON_NAME][EMAIL_ADDRESS][DOMAIN_NAME]"
click at [220, 144] on div at bounding box center [322, 182] width 644 height 365
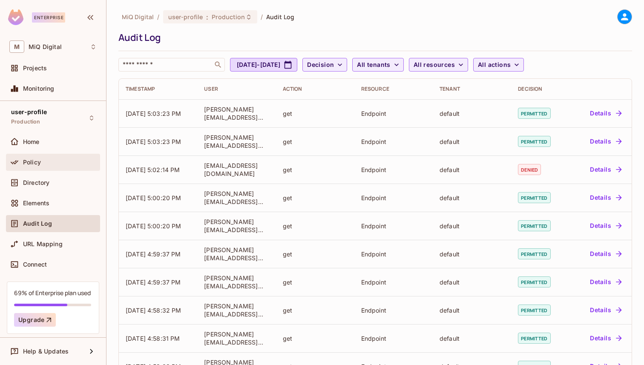
click at [30, 155] on div "Policy" at bounding box center [53, 162] width 94 height 17
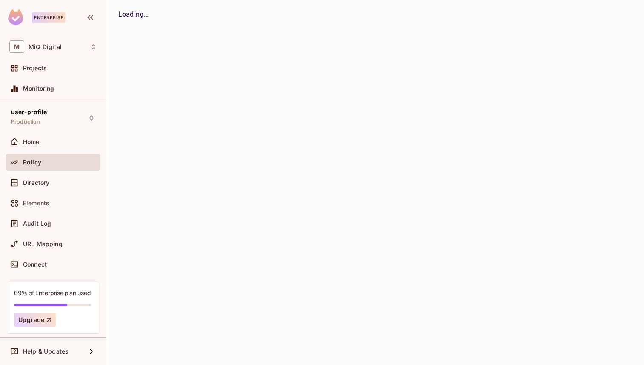
click at [45, 129] on div "user-profile Production" at bounding box center [53, 117] width 94 height 23
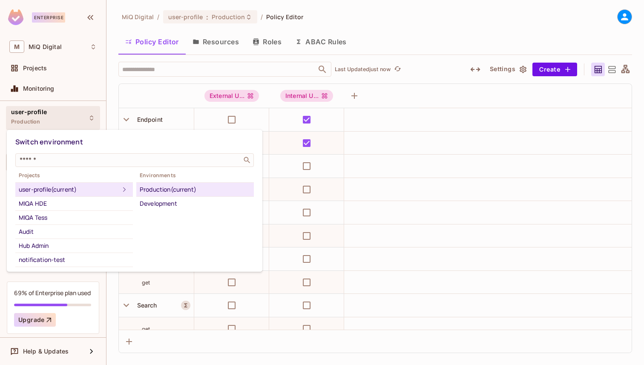
click at [113, 110] on div at bounding box center [322, 182] width 644 height 365
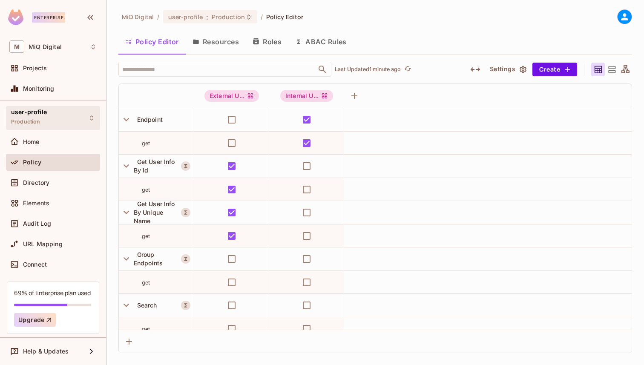
click at [92, 123] on div "user-profile Production" at bounding box center [53, 117] width 94 height 23
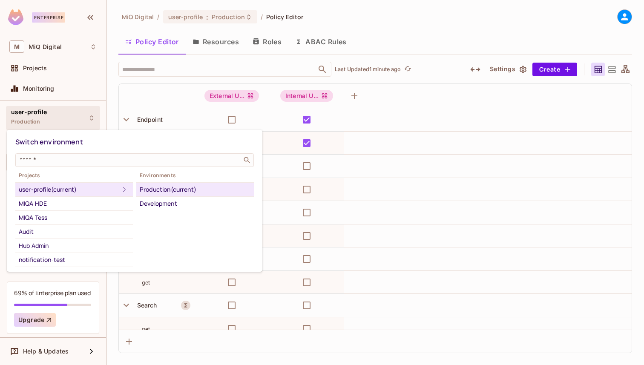
click at [138, 92] on div at bounding box center [322, 182] width 644 height 365
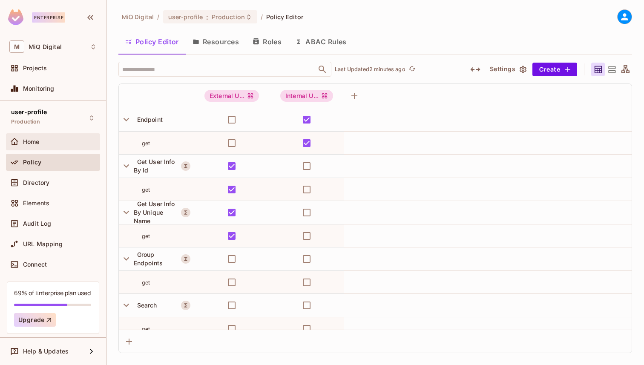
click at [57, 135] on div "Home" at bounding box center [53, 141] width 94 height 17
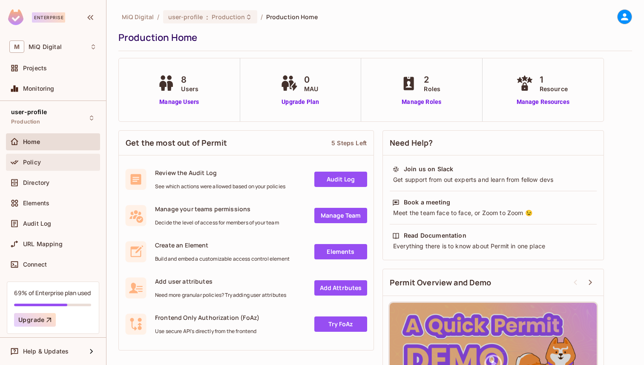
click at [71, 164] on div "Policy" at bounding box center [60, 162] width 74 height 7
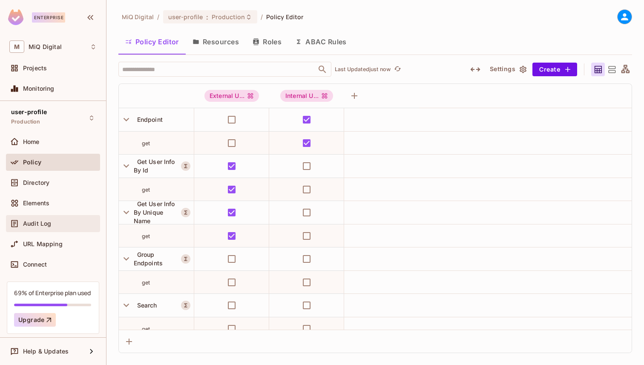
click at [63, 217] on div "Audit Log" at bounding box center [53, 223] width 94 height 17
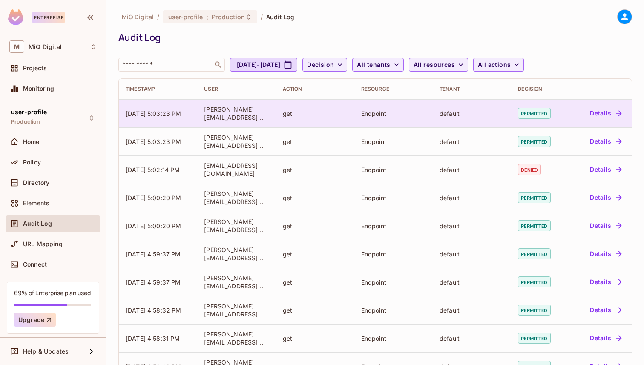
click at [614, 115] on icon "button" at bounding box center [618, 113] width 9 height 9
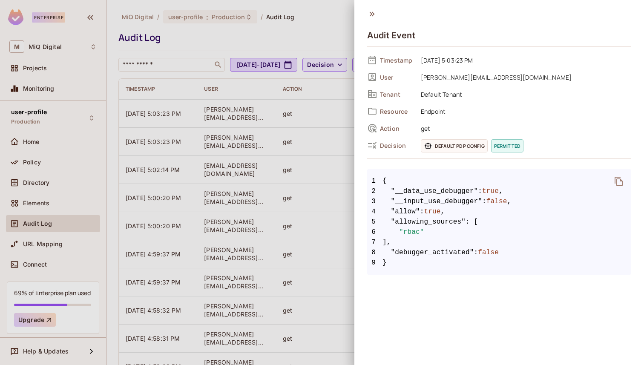
click at [453, 141] on span "Default PDP config" at bounding box center [454, 145] width 67 height 13
click at [319, 163] on div at bounding box center [322, 182] width 644 height 365
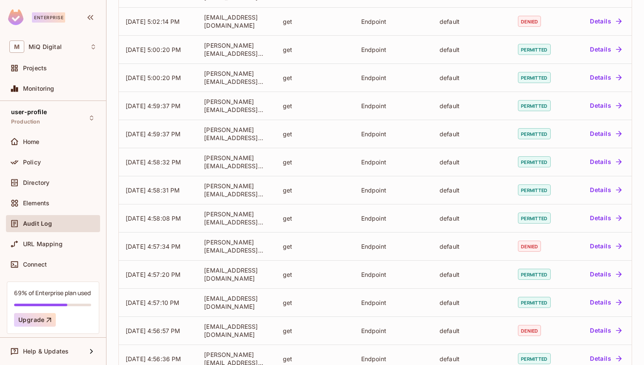
scroll to position [196, 0]
